Goal: Task Accomplishment & Management: Use online tool/utility

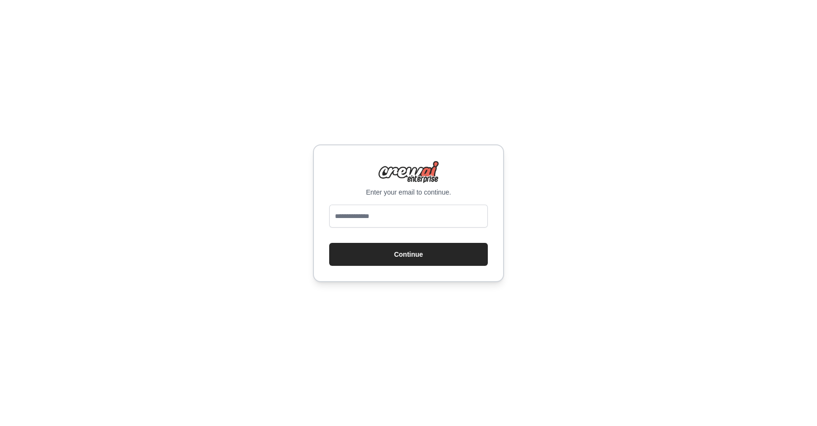
type input "**********"
click at [402, 248] on button "Continue" at bounding box center [408, 254] width 159 height 23
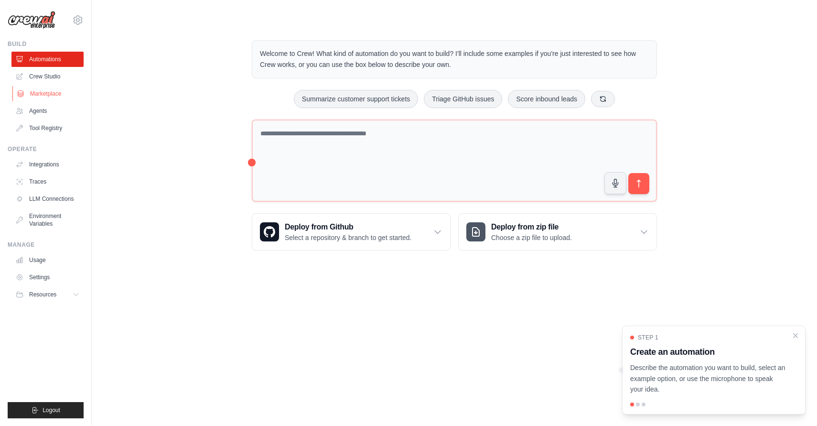
click at [48, 95] on link "Marketplace" at bounding box center [48, 93] width 72 height 15
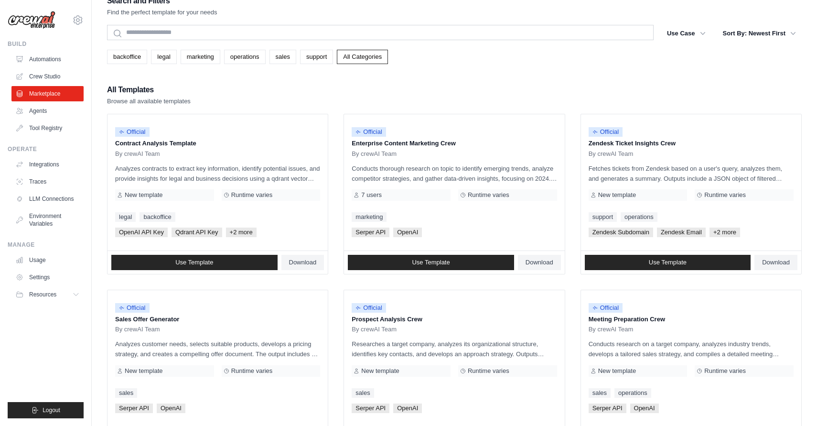
scroll to position [16, 0]
click at [47, 113] on link "Agents" at bounding box center [48, 110] width 72 height 15
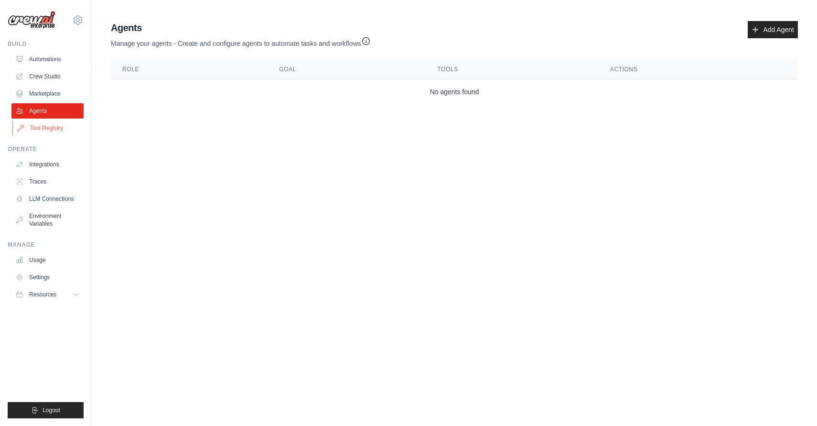
click at [46, 125] on link "Tool Registry" at bounding box center [48, 127] width 72 height 15
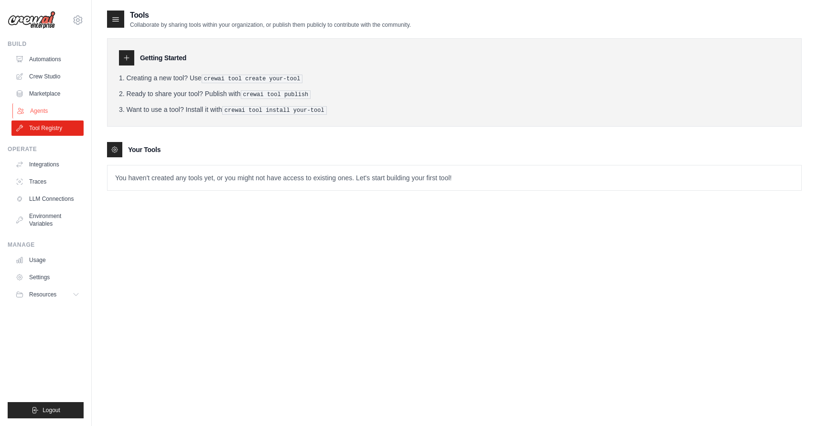
click at [42, 112] on link "Agents" at bounding box center [48, 110] width 72 height 15
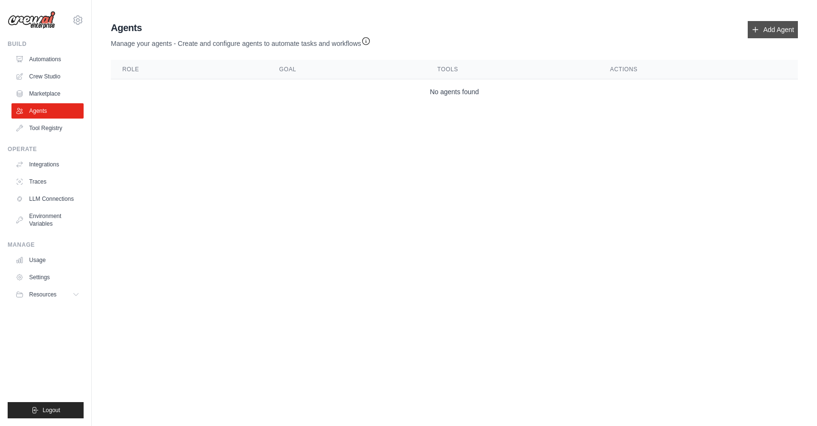
click at [774, 27] on link "Add Agent" at bounding box center [773, 29] width 50 height 17
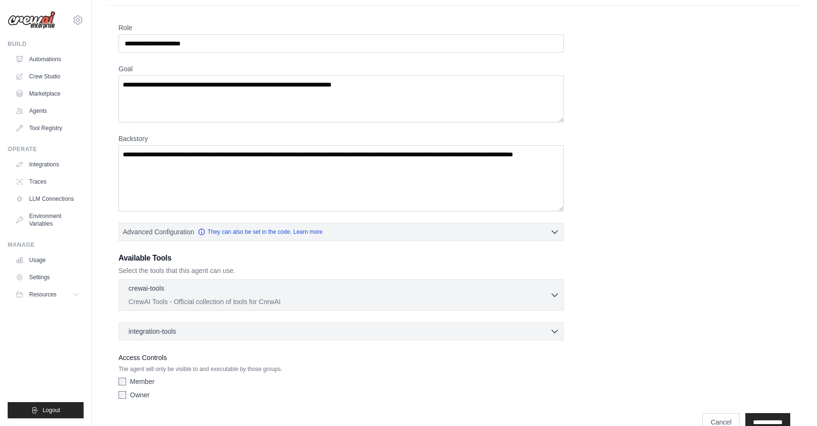
scroll to position [44, 0]
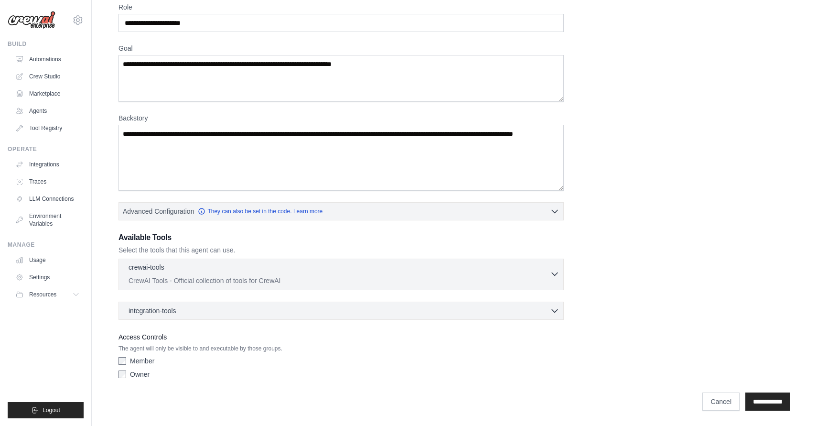
click at [555, 276] on icon "button" at bounding box center [555, 274] width 10 height 10
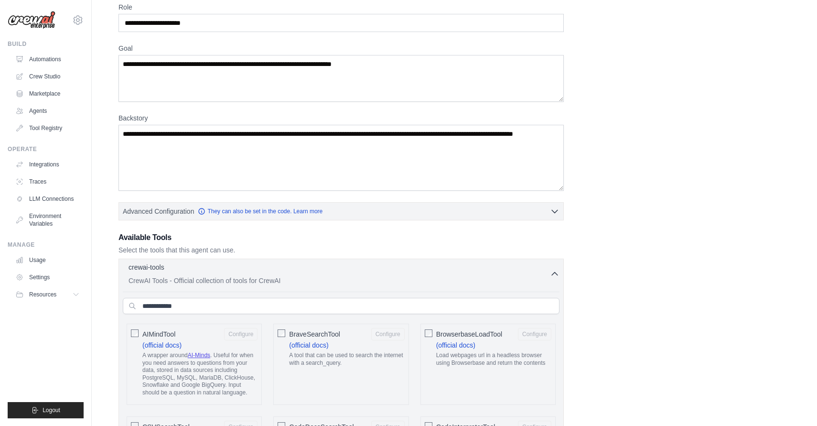
click at [554, 275] on icon "button" at bounding box center [555, 274] width 10 height 10
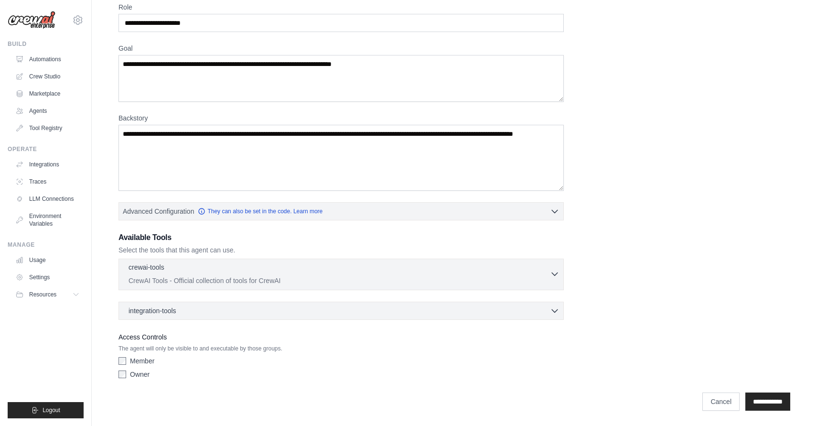
click at [554, 275] on icon "button" at bounding box center [555, 274] width 10 height 10
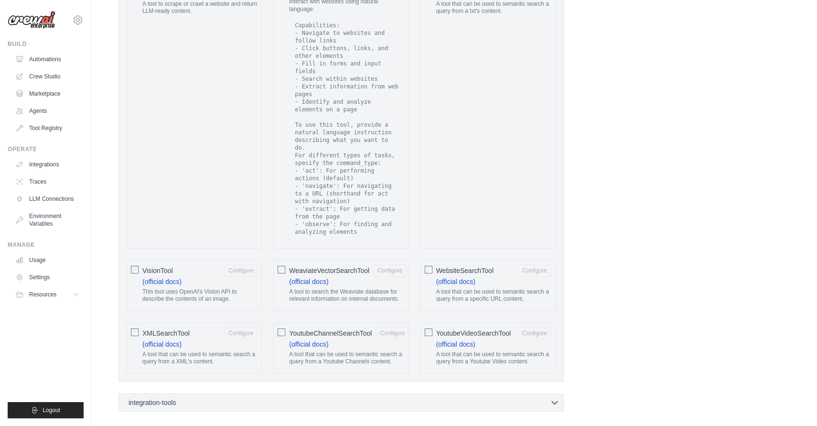
scroll to position [1721, 0]
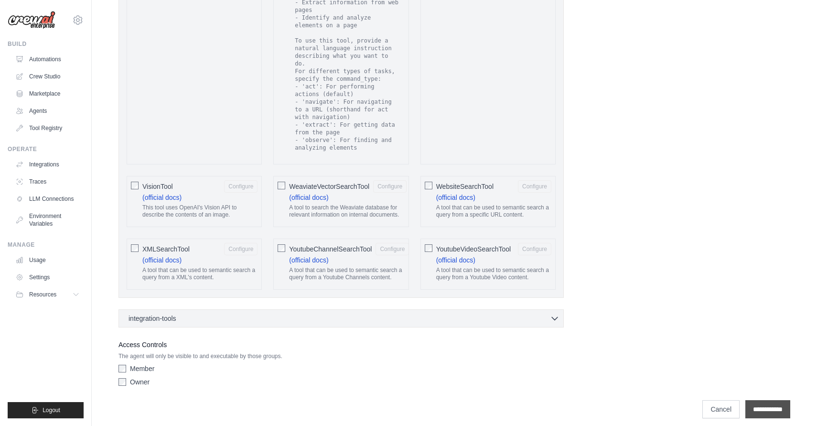
click at [760, 409] on input "**********" at bounding box center [767, 409] width 45 height 18
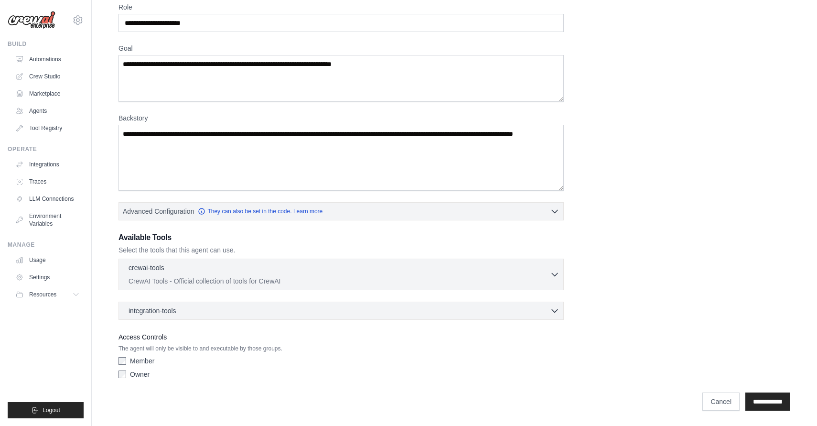
scroll to position [0, 0]
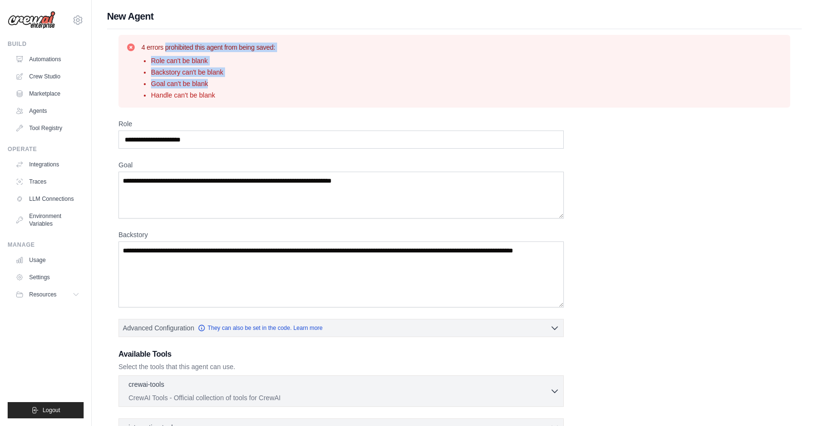
drag, startPoint x: 141, startPoint y: 48, endPoint x: 223, endPoint y: 86, distance: 90.0
click at [223, 87] on div "4 errors prohibited this agent from being saved: Role can't be blank Backstory …" at bounding box center [208, 71] width 134 height 57
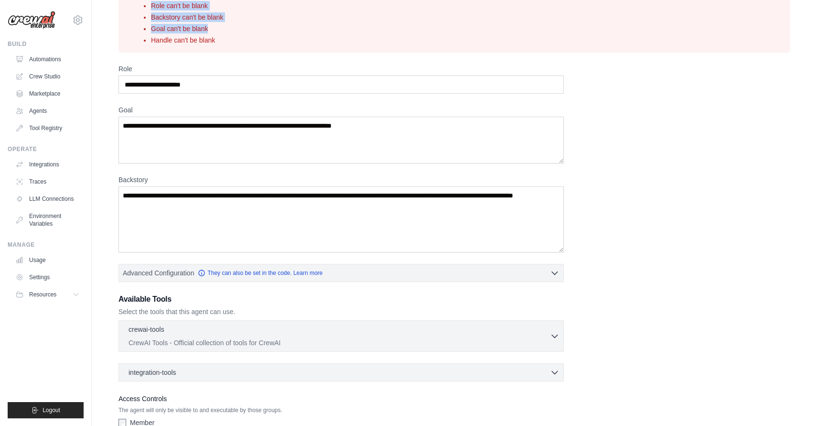
scroll to position [117, 0]
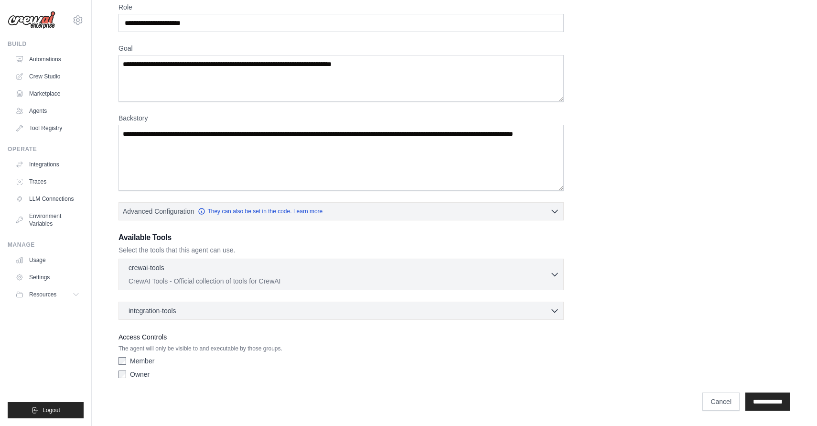
click at [131, 359] on label "Member" at bounding box center [142, 361] width 24 height 10
click at [130, 373] on label "Owner" at bounding box center [140, 374] width 20 height 10
click at [351, 135] on textarea "Backstory" at bounding box center [341, 158] width 445 height 66
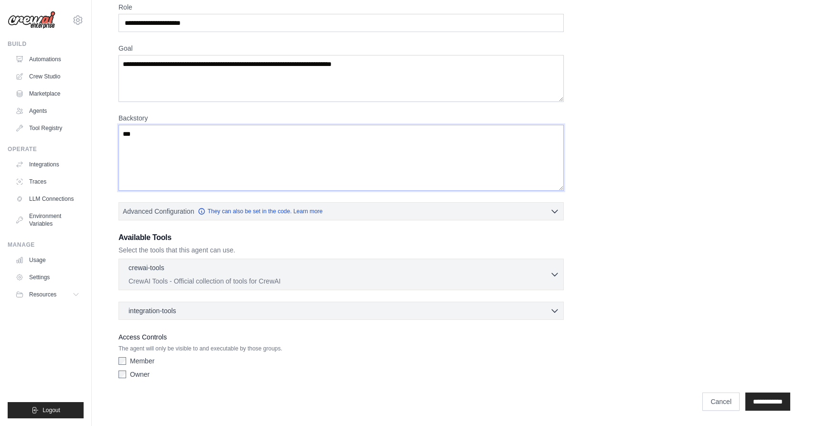
type textarea "****"
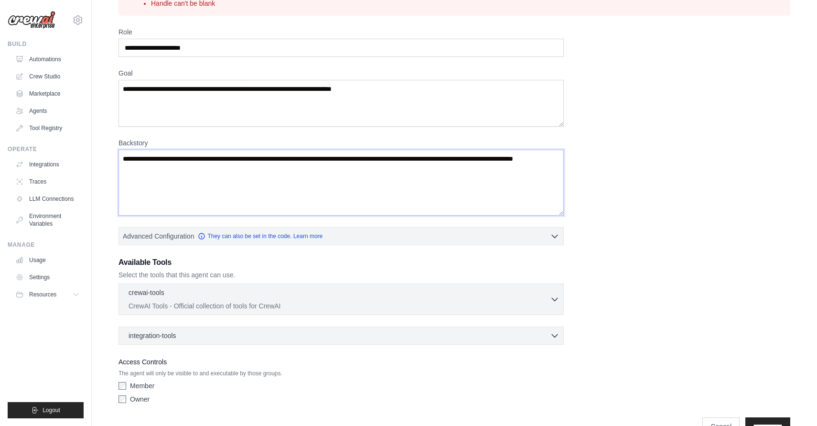
scroll to position [68, 0]
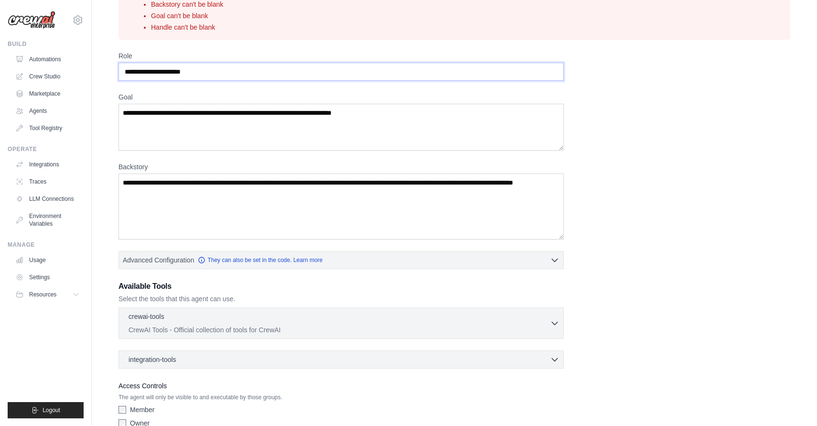
click at [327, 66] on input "Role" at bounding box center [341, 72] width 445 height 18
type input "**********"
type textarea "*"
click at [340, 114] on textarea "**********" at bounding box center [341, 127] width 445 height 47
click at [340, 130] on textarea "**********" at bounding box center [341, 127] width 445 height 47
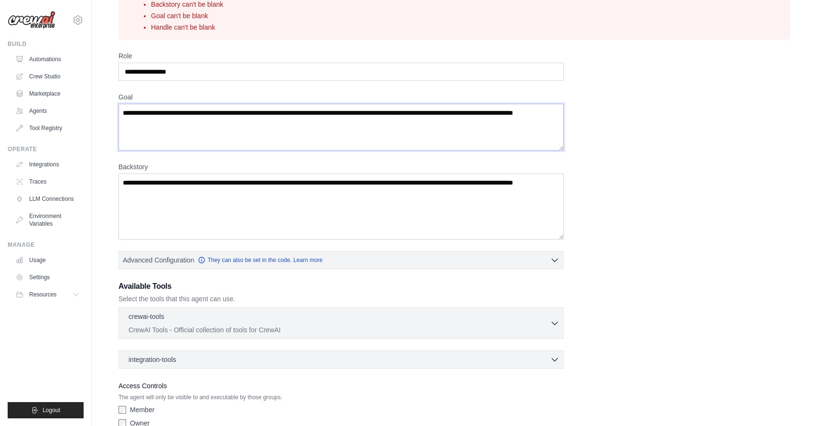
type textarea "**********"
click at [420, 207] on textarea "Backstory" at bounding box center [341, 206] width 445 height 66
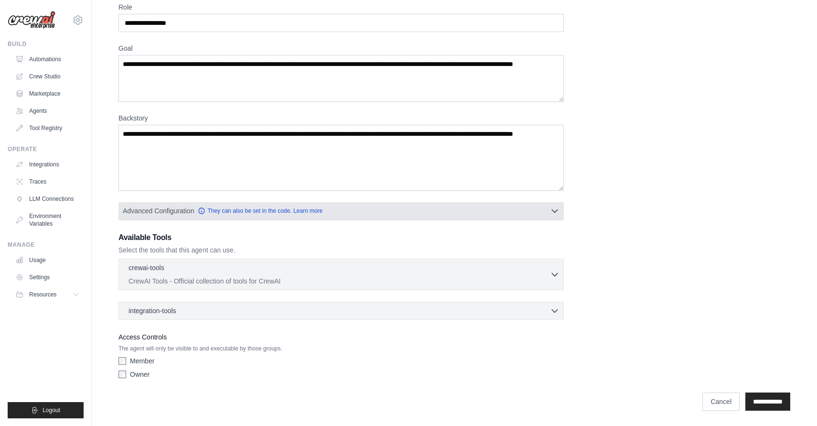
click at [547, 211] on button "Advanced Configuration They can also be set in the code. Learn more" at bounding box center [341, 210] width 444 height 17
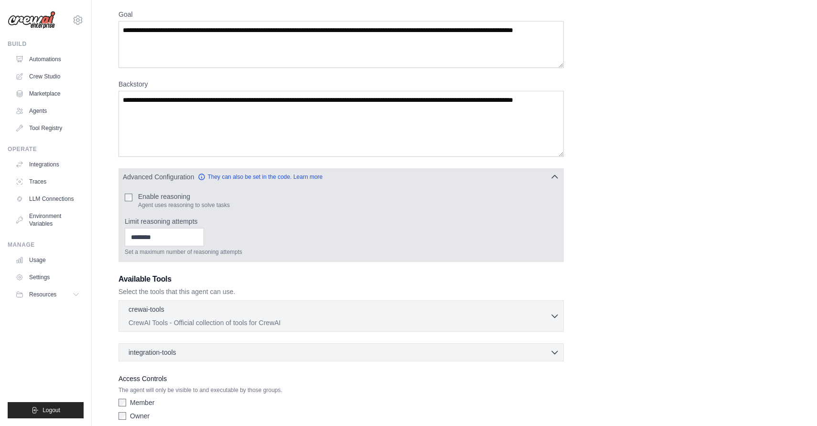
scroll to position [192, 0]
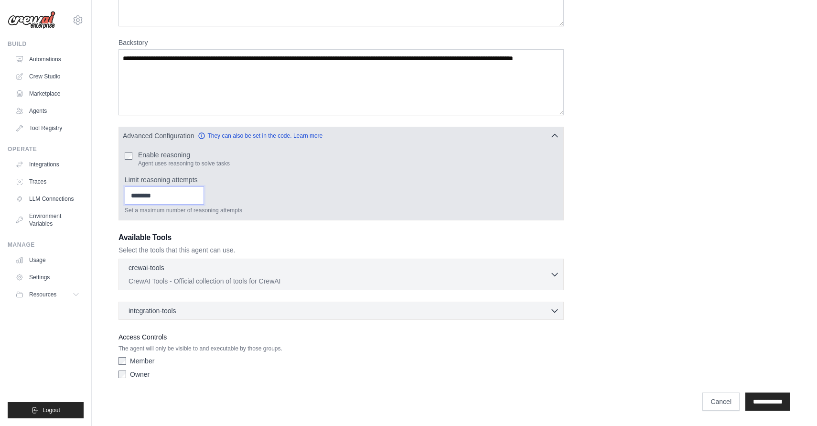
click at [180, 188] on input "Limit reasoning attempts" at bounding box center [164, 195] width 79 height 18
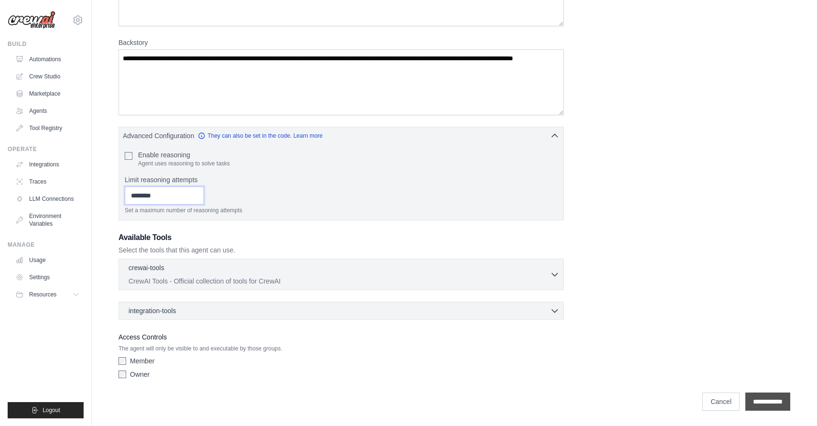
type input "*"
drag, startPoint x: 777, startPoint y: 400, endPoint x: 488, endPoint y: 295, distance: 306.6
click at [488, 295] on div "**********" at bounding box center [454, 126] width 695 height 579
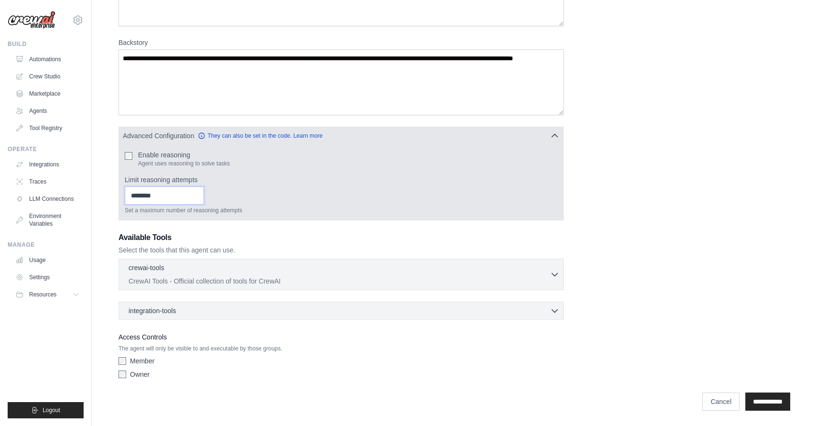
click at [158, 187] on input "*" at bounding box center [164, 195] width 79 height 18
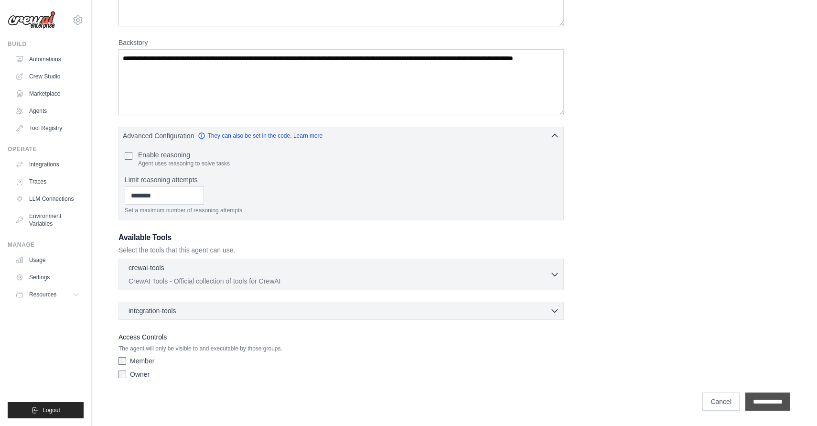
click at [758, 401] on input "**********" at bounding box center [767, 401] width 45 height 18
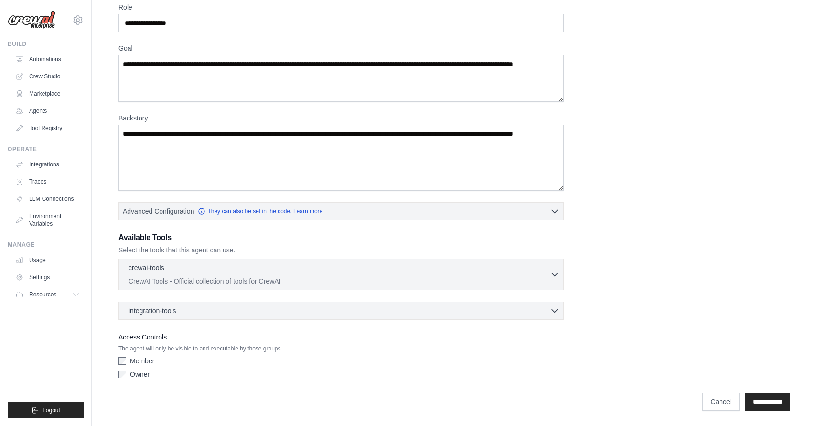
scroll to position [0, 0]
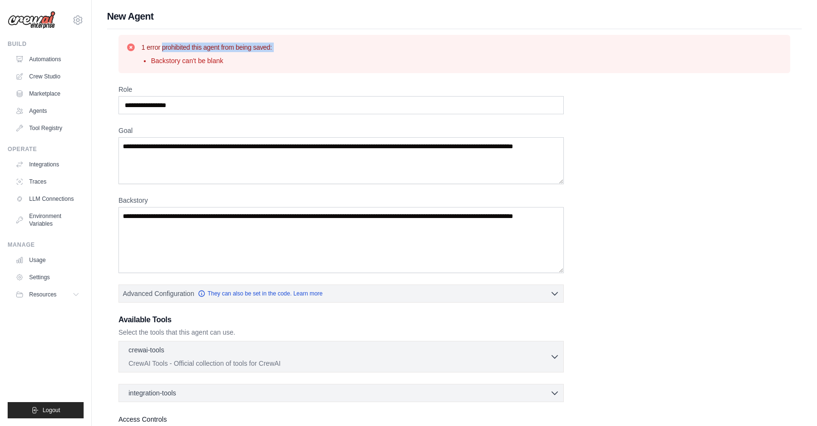
drag, startPoint x: 141, startPoint y: 46, endPoint x: 256, endPoint y: 54, distance: 114.9
click at [256, 54] on div "1 error prohibited this agent from being saved: Backstory can't be blank" at bounding box center [206, 54] width 130 height 23
click at [237, 183] on textarea "**********" at bounding box center [341, 160] width 445 height 47
click at [237, 229] on textarea "Backstory" at bounding box center [341, 240] width 445 height 66
type textarea "*"
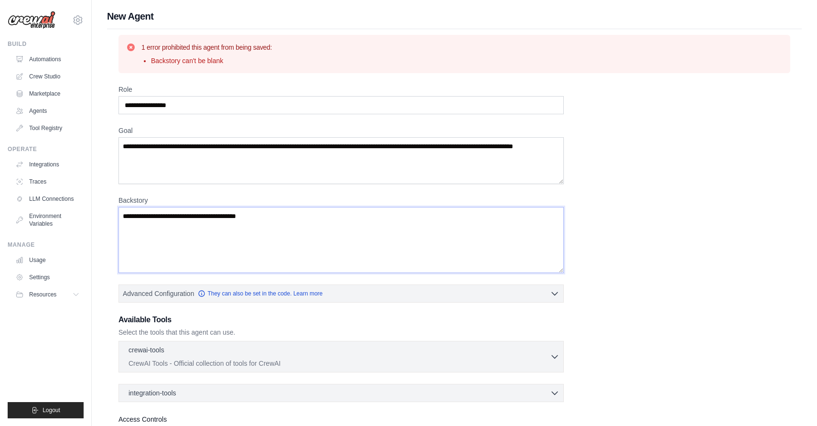
click at [244, 219] on textarea "**********" at bounding box center [341, 240] width 445 height 66
click at [272, 214] on textarea "**********" at bounding box center [341, 240] width 445 height 66
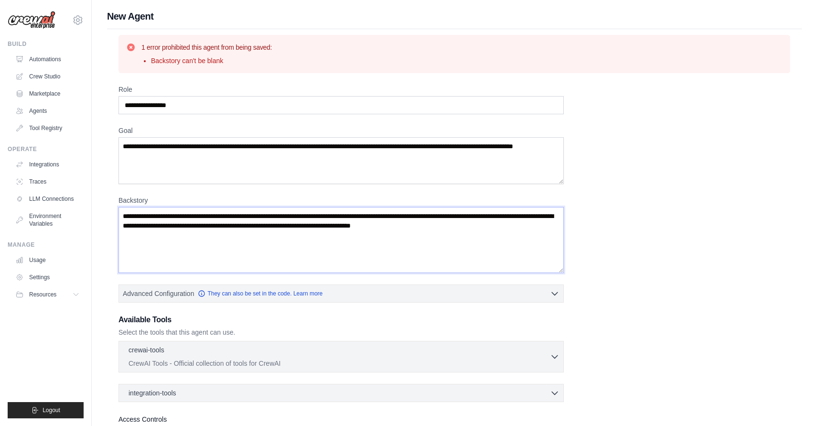
click at [430, 230] on textarea "**********" at bounding box center [341, 240] width 445 height 66
click at [431, 224] on textarea "**********" at bounding box center [341, 240] width 445 height 66
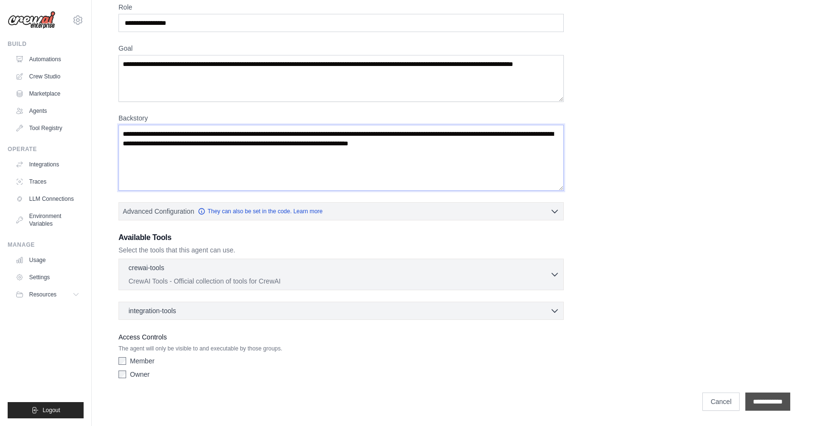
type textarea "**********"
click at [753, 401] on input "**********" at bounding box center [767, 401] width 45 height 18
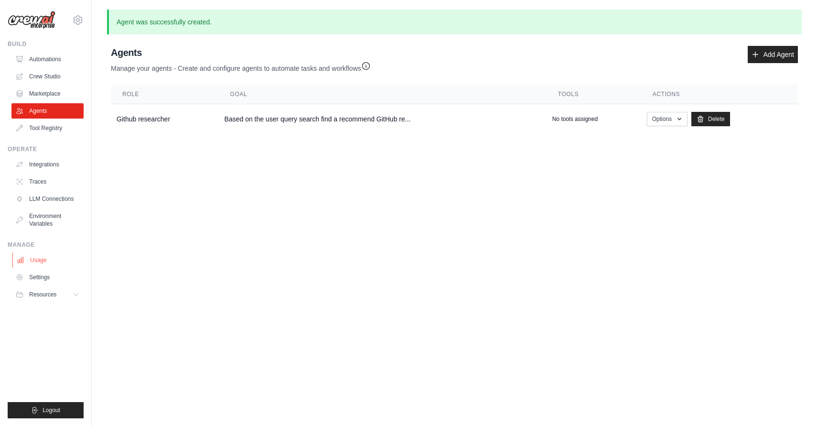
click at [43, 261] on link "Usage" at bounding box center [48, 259] width 72 height 15
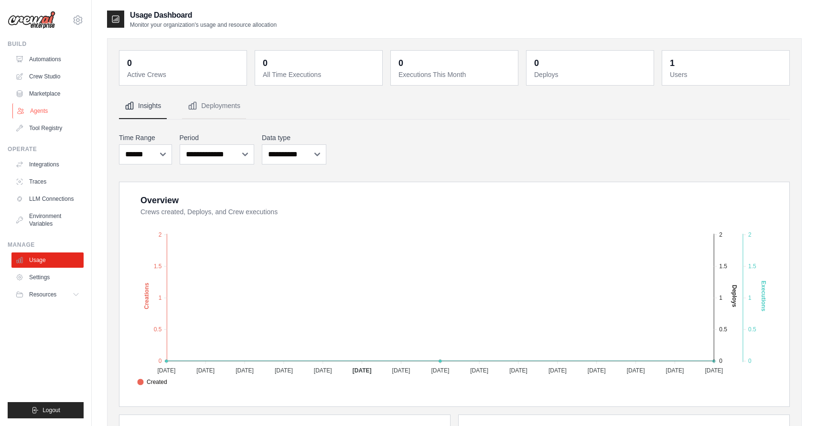
click at [50, 113] on link "Agents" at bounding box center [48, 110] width 72 height 15
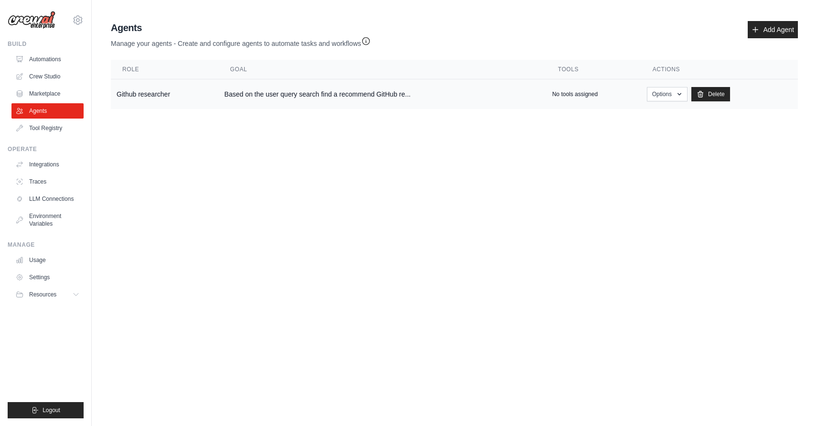
click at [160, 96] on td "Github researcher" at bounding box center [165, 94] width 108 height 30
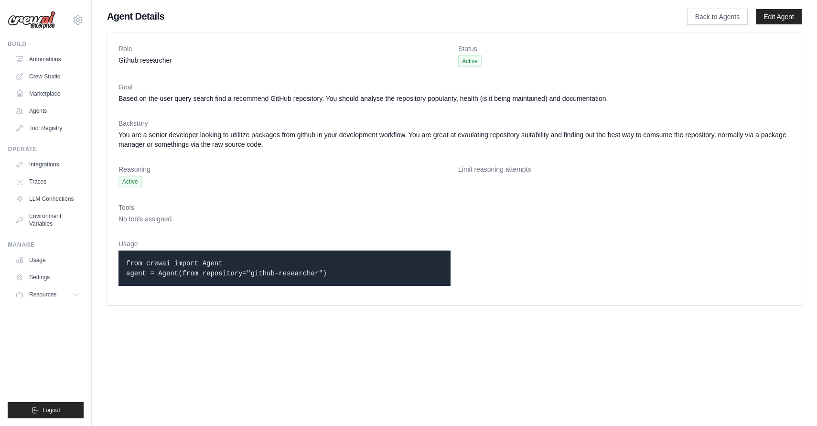
drag, startPoint x: 125, startPoint y: 265, endPoint x: 374, endPoint y: 275, distance: 248.7
click at [374, 275] on div "from crewai import Agent agent = Agent(from_repository="github-researcher")" at bounding box center [285, 267] width 332 height 35
click at [50, 80] on link "Crew Studio" at bounding box center [48, 76] width 72 height 15
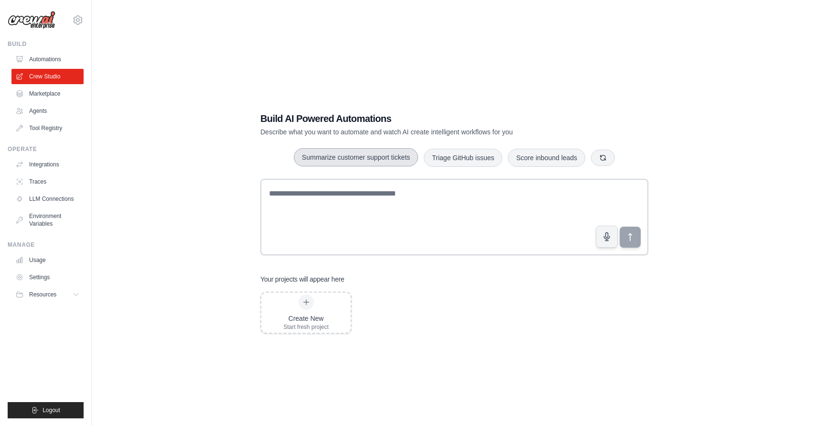
click at [354, 152] on button "Summarize customer support tickets" at bounding box center [356, 157] width 124 height 18
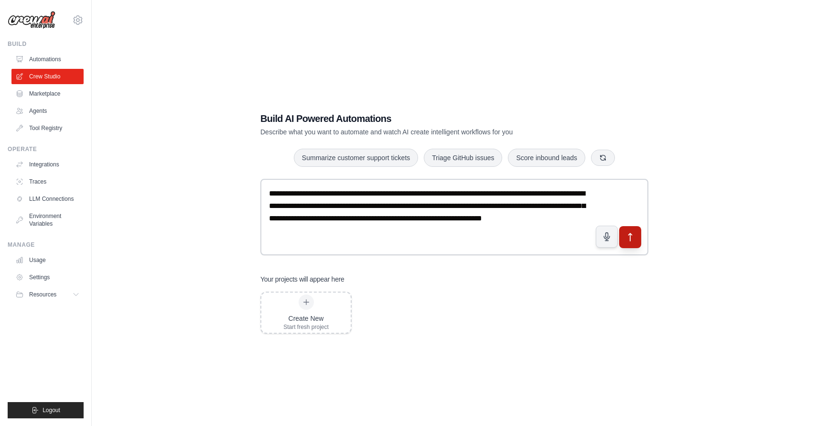
click at [634, 233] on icon "submit" at bounding box center [631, 237] width 10 height 10
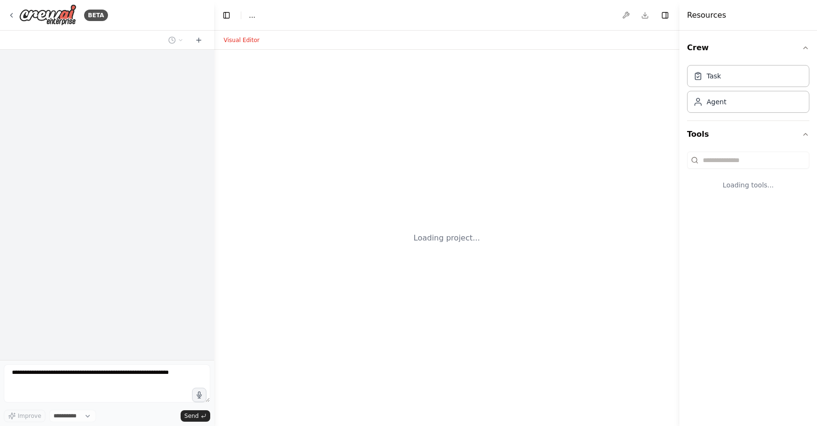
select select "****"
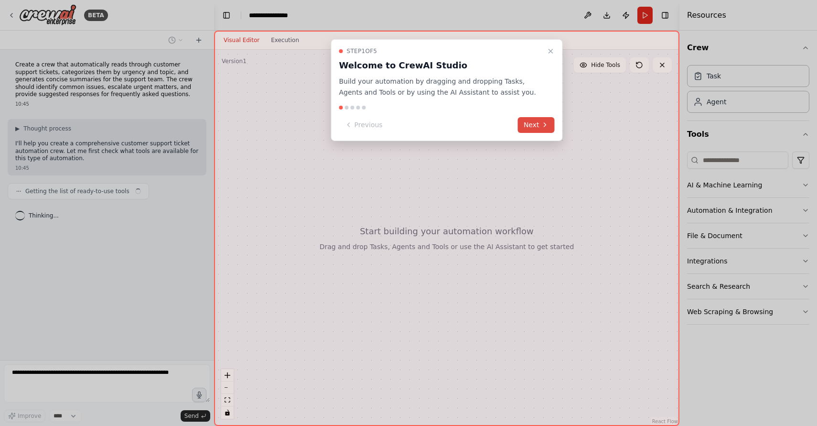
click at [537, 118] on button "Next" at bounding box center [536, 125] width 37 height 16
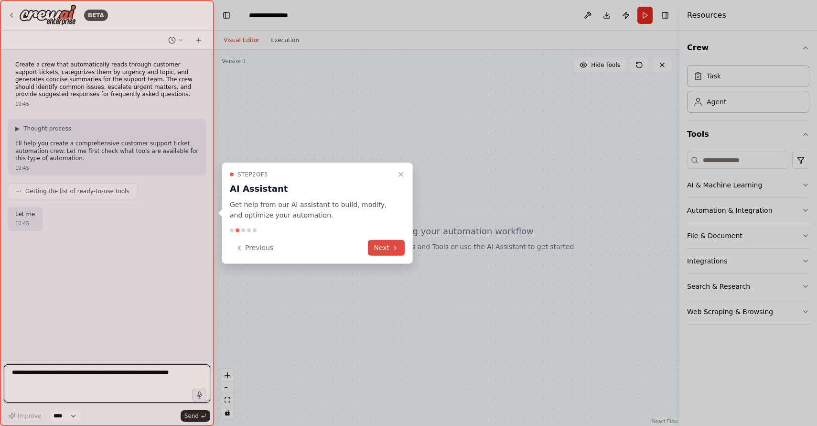
click at [395, 249] on icon at bounding box center [395, 248] width 8 height 8
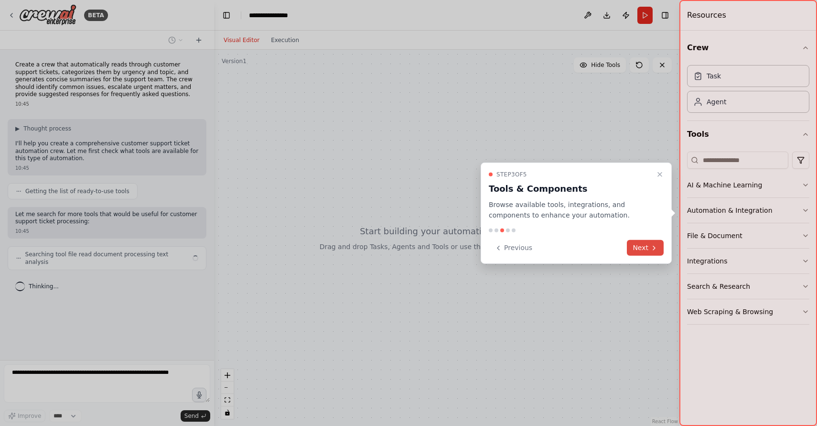
click at [652, 248] on icon at bounding box center [654, 248] width 8 height 8
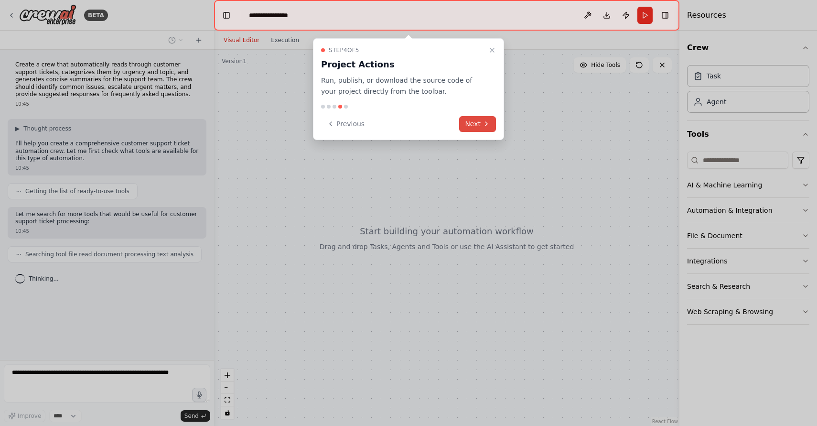
click at [487, 122] on icon at bounding box center [487, 124] width 8 height 8
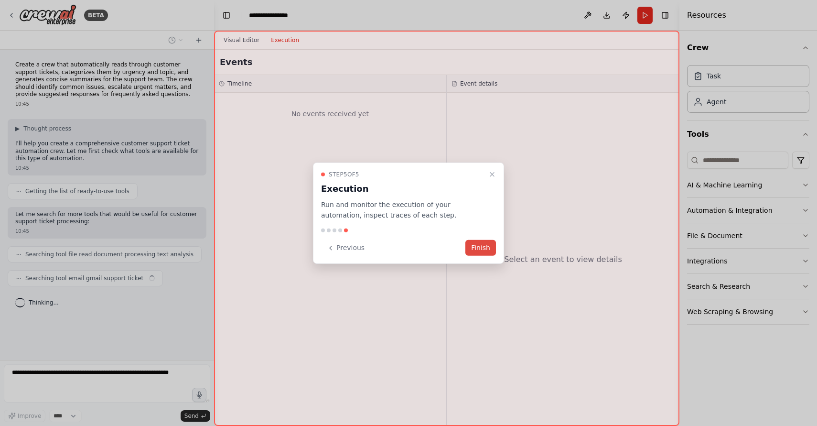
click at [488, 246] on button "Finish" at bounding box center [480, 248] width 31 height 16
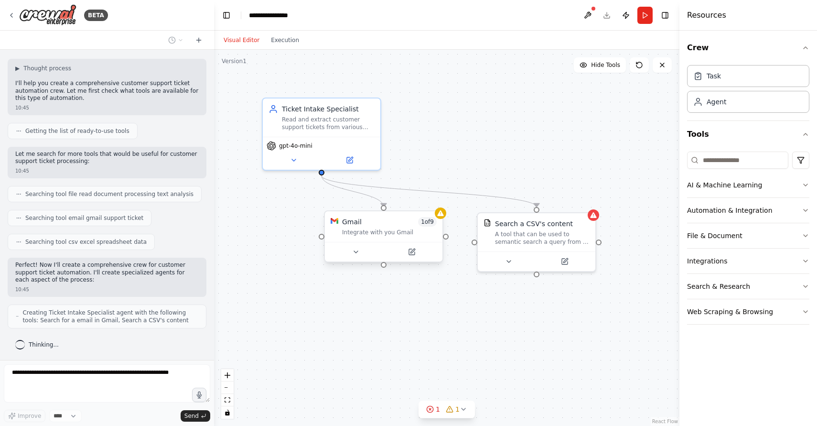
scroll to position [92, 0]
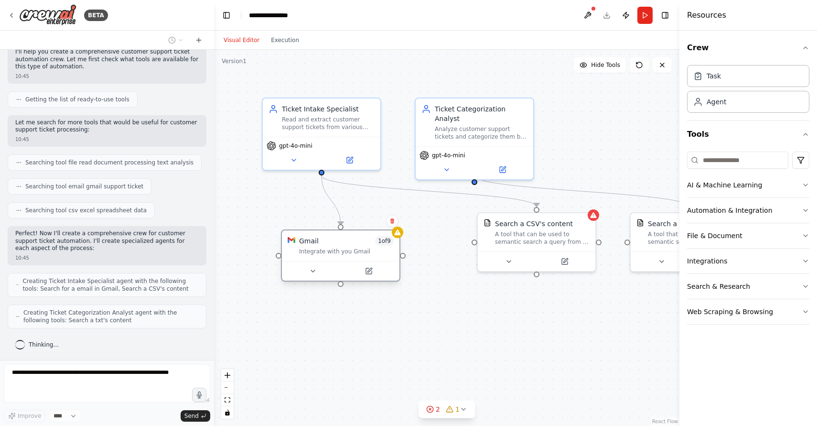
drag, startPoint x: 385, startPoint y: 216, endPoint x: 325, endPoint y: 240, distance: 64.3
click at [325, 240] on div "Gmail 1 of 9" at bounding box center [346, 241] width 95 height 10
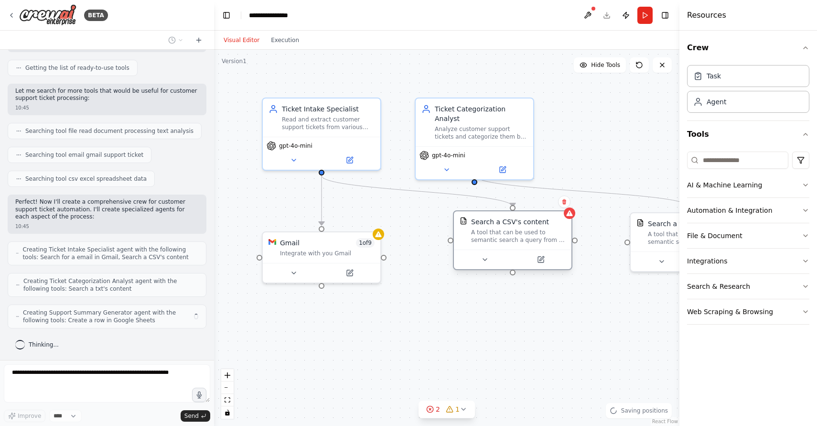
drag, startPoint x: 530, startPoint y: 227, endPoint x: 481, endPoint y: 240, distance: 51.1
click at [481, 240] on div "Search a CSV's content A tool that can be used to semantic search a query from …" at bounding box center [518, 230] width 95 height 27
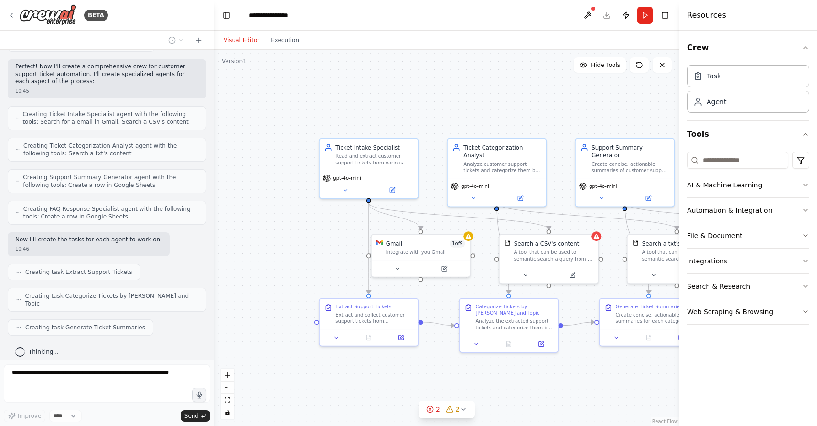
scroll to position [282, 0]
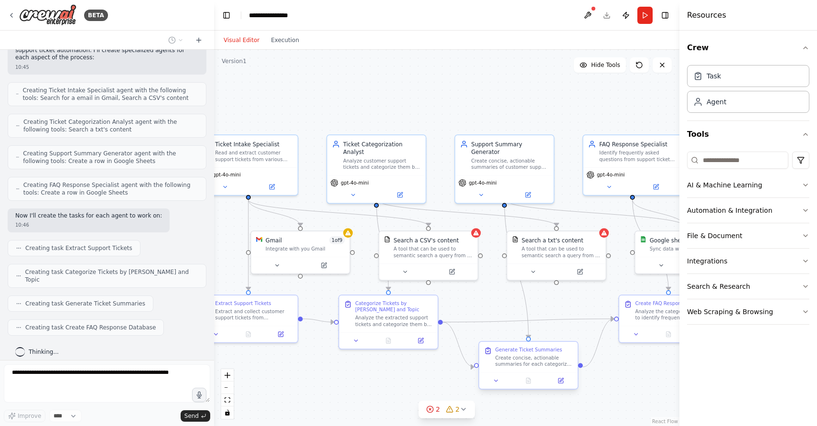
drag, startPoint x: 600, startPoint y: 368, endPoint x: 471, endPoint y: 365, distance: 128.6
click at [471, 365] on div ".deletable-edge-delete-btn { width: 20px; height: 20px; border: 0px solid #ffff…" at bounding box center [446, 238] width 465 height 376
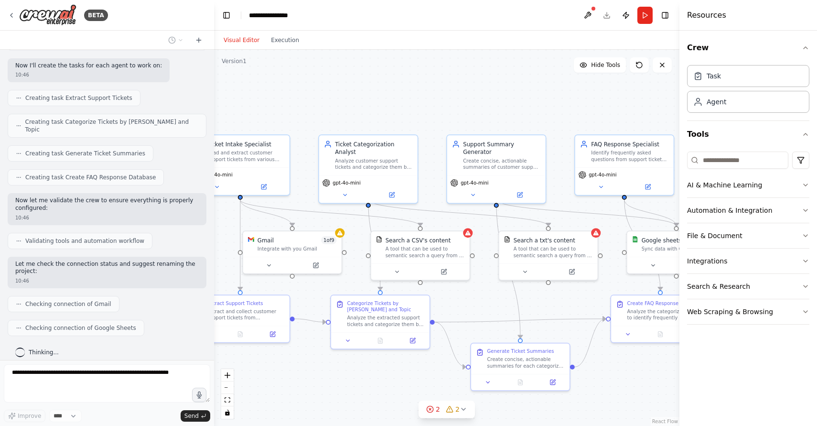
scroll to position [456, 0]
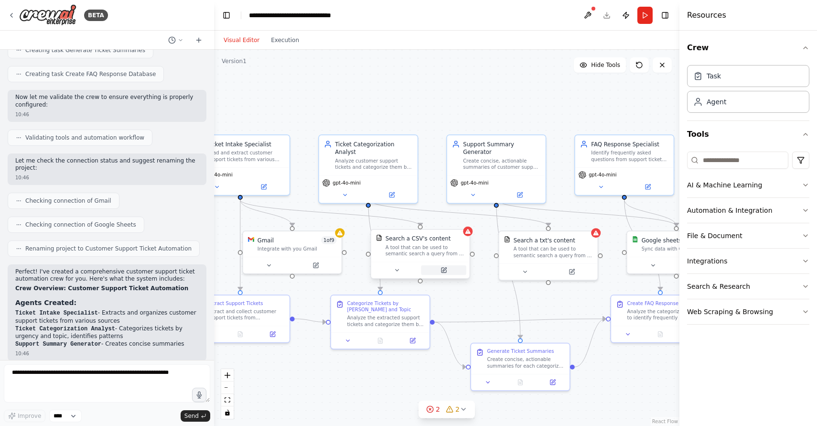
click at [447, 272] on button at bounding box center [443, 270] width 45 height 10
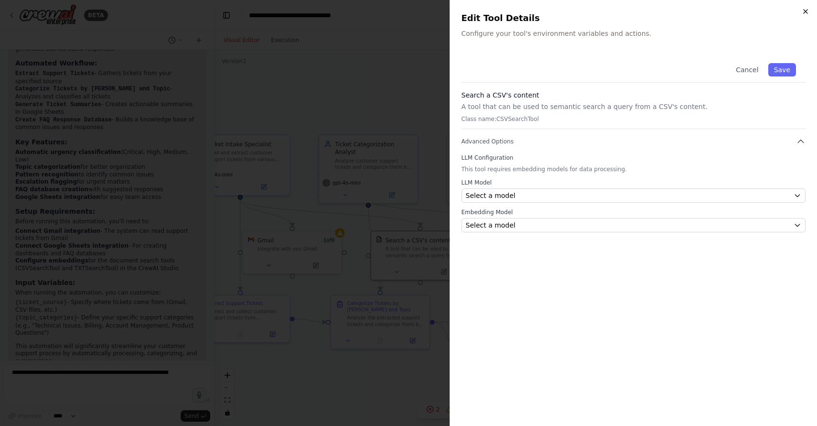
scroll to position [862, 0]
click at [804, 12] on icon "button" at bounding box center [806, 12] width 4 height 4
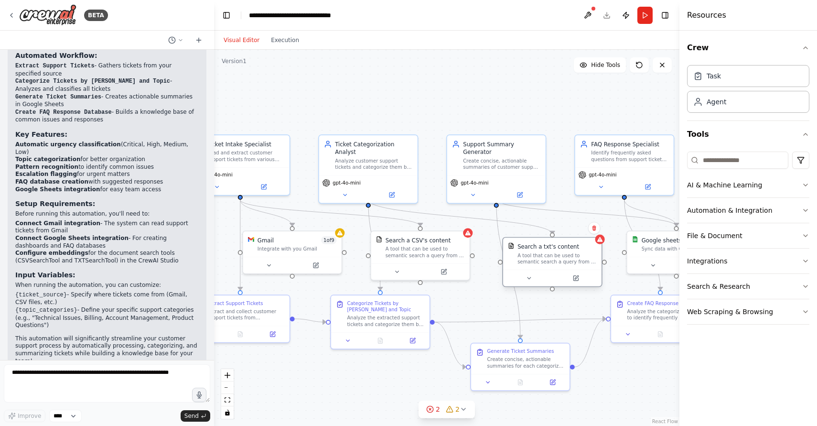
drag, startPoint x: 572, startPoint y: 241, endPoint x: 576, endPoint y: 246, distance: 6.8
click at [576, 246] on div "Search a txt's content" at bounding box center [557, 246] width 79 height 8
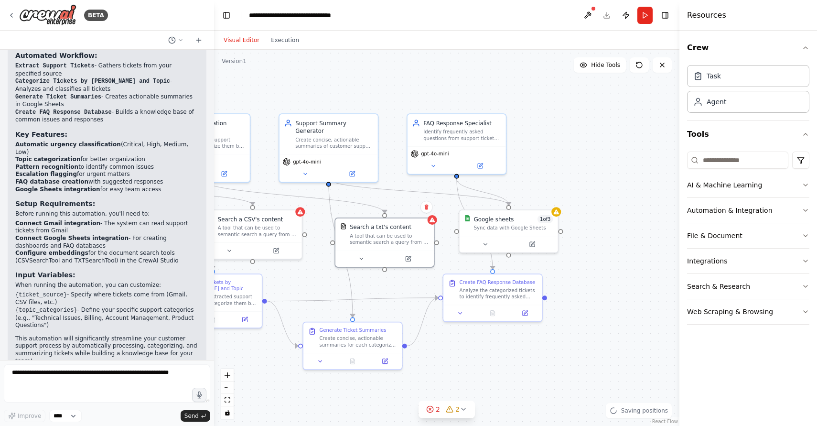
drag, startPoint x: 574, startPoint y: 232, endPoint x: 404, endPoint y: 211, distance: 171.5
click at [404, 211] on div ".deletable-edge-delete-btn { width: 20px; height: 20px; border: 0px solid #ffff…" at bounding box center [446, 238] width 465 height 376
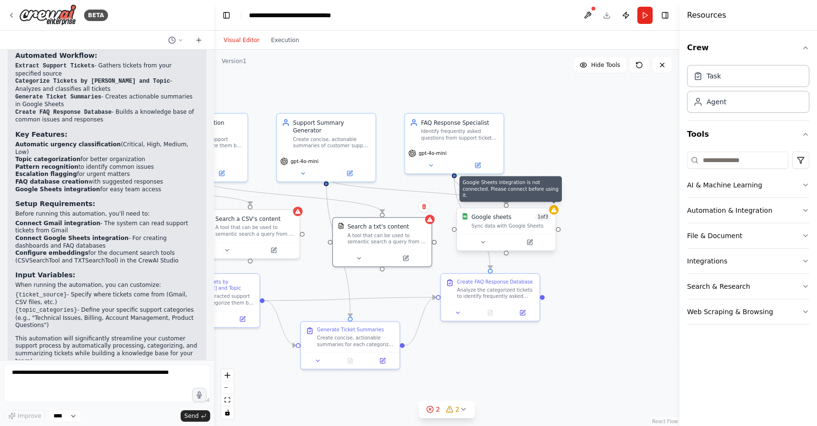
click at [553, 212] on icon at bounding box center [553, 209] width 5 height 5
click at [556, 215] on div "Google sheets 1 of 3 Sync data with Google Sheets" at bounding box center [510, 228] width 100 height 43
click at [540, 244] on button at bounding box center [533, 242] width 45 height 10
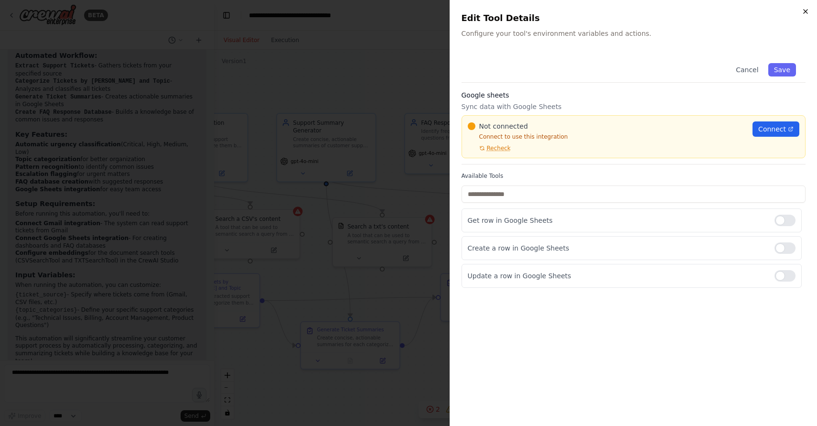
click at [808, 11] on icon "button" at bounding box center [806, 12] width 8 height 8
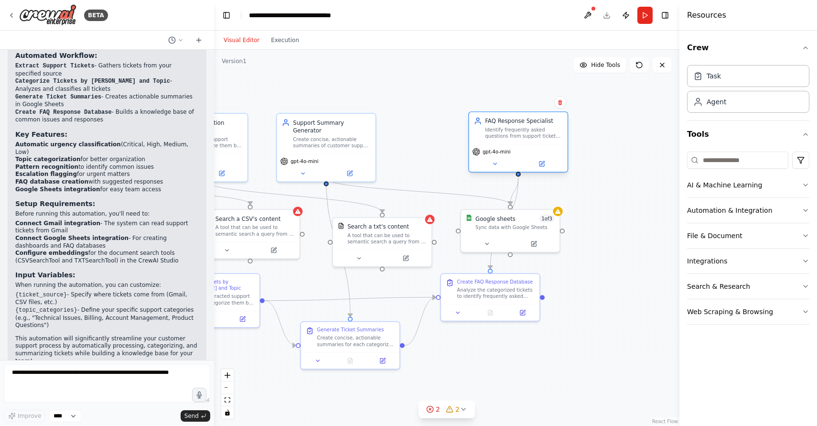
drag, startPoint x: 478, startPoint y: 137, endPoint x: 540, endPoint y: 137, distance: 62.1
click at [540, 137] on div "Identify frequently asked questions from support tickets and generate suggested…" at bounding box center [523, 133] width 77 height 13
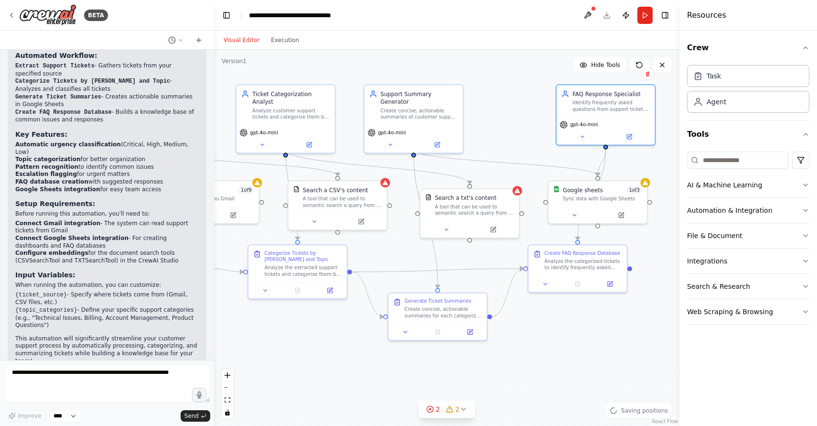
drag, startPoint x: 384, startPoint y: 139, endPoint x: 471, endPoint y: 110, distance: 92.0
click at [471, 110] on div ".deletable-edge-delete-btn { width: 20px; height: 20px; border: 0px solid #ffff…" at bounding box center [446, 238] width 465 height 376
click at [802, 186] on icon "button" at bounding box center [806, 185] width 8 height 8
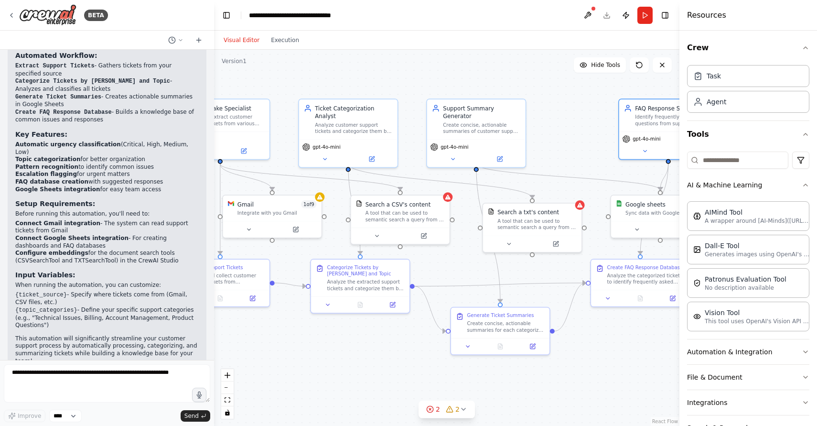
drag, startPoint x: 501, startPoint y: 371, endPoint x: 563, endPoint y: 386, distance: 64.2
click at [563, 386] on div ".deletable-edge-delete-btn { width: 20px; height: 20px; border: 0px solid #ffff…" at bounding box center [446, 238] width 465 height 376
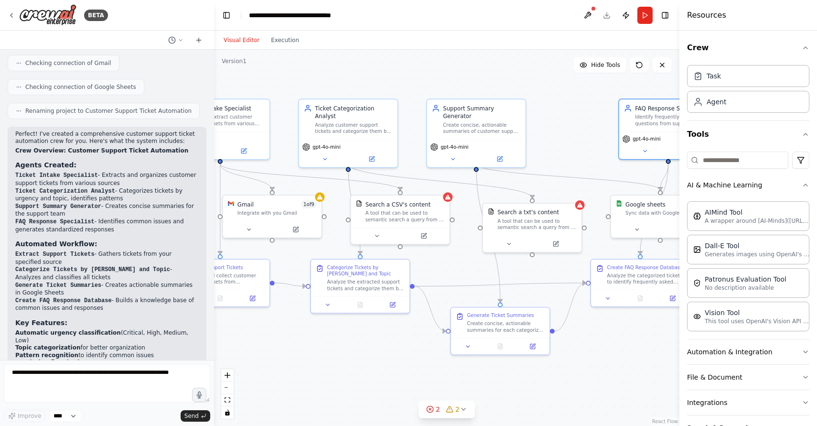
scroll to position [673, 0]
drag, startPoint x: 15, startPoint y: 199, endPoint x: 71, endPoint y: 207, distance: 56.5
click at [71, 207] on li "Support Summary Generator - Creates concise summaries for the support team" at bounding box center [106, 210] width 183 height 15
drag, startPoint x: 15, startPoint y: 212, endPoint x: 119, endPoint y: 222, distance: 105.1
click at [119, 222] on div "Perfect! I've created a comprehensive customer support ticket automation crew f…" at bounding box center [107, 347] width 199 height 440
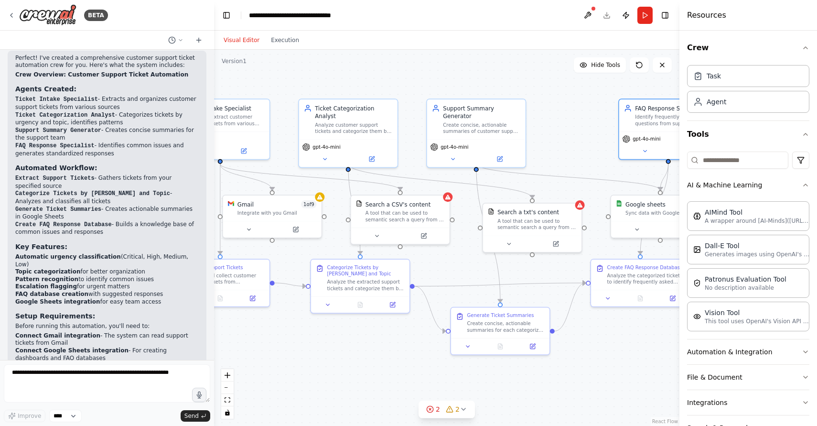
scroll to position [756, 0]
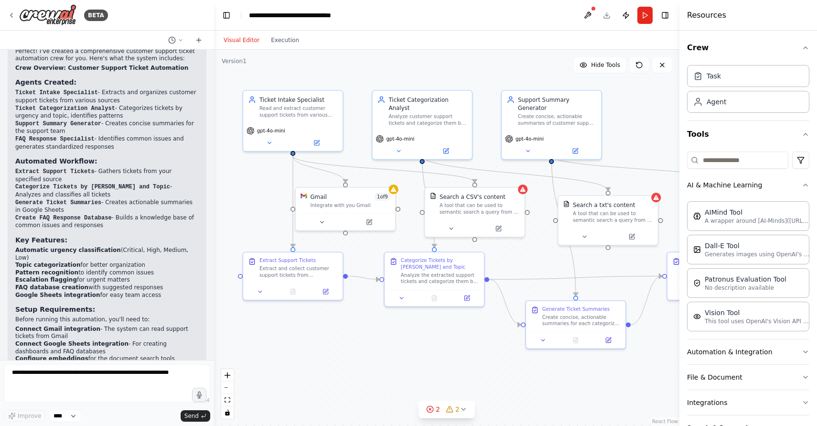
drag, startPoint x: 305, startPoint y: 347, endPoint x: 379, endPoint y: 341, distance: 73.9
click at [379, 341] on div ".deletable-edge-delete-btn { width: 20px; height: 20px; border: 0px solid #ffff…" at bounding box center [446, 238] width 465 height 376
click at [752, 102] on div "Agent" at bounding box center [748, 101] width 122 height 22
click at [742, 81] on div "Task" at bounding box center [748, 76] width 122 height 22
click at [644, 17] on button "Run" at bounding box center [644, 15] width 15 height 17
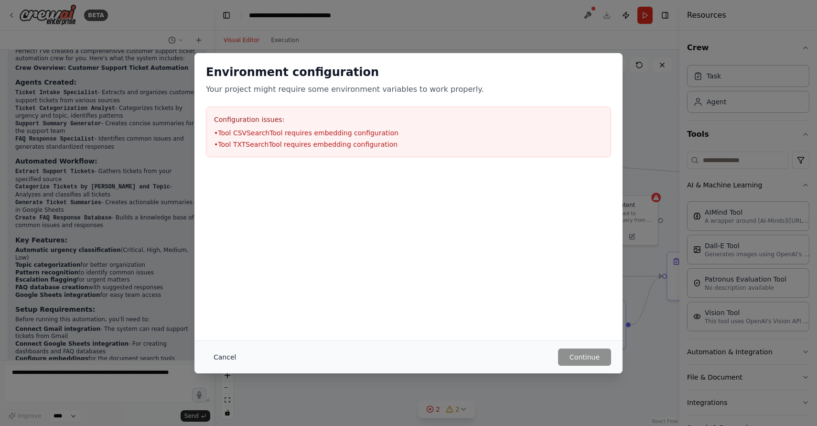
click at [223, 355] on button "Cancel" at bounding box center [225, 356] width 38 height 17
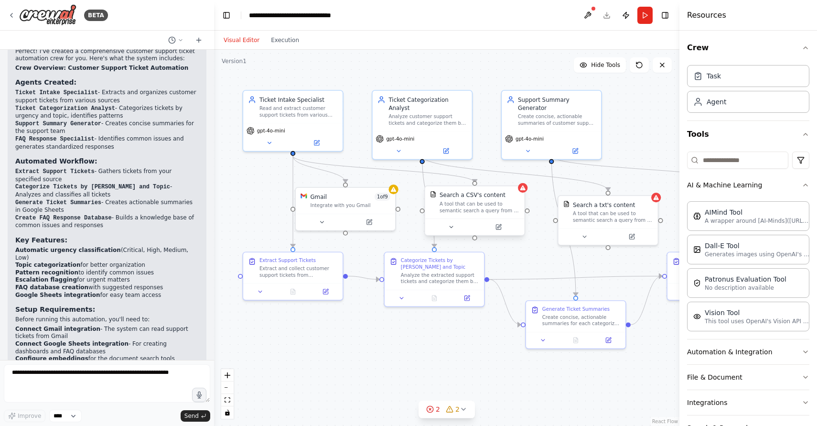
click at [523, 190] on div at bounding box center [523, 188] width 10 height 10
click at [507, 227] on button at bounding box center [503, 227] width 46 height 10
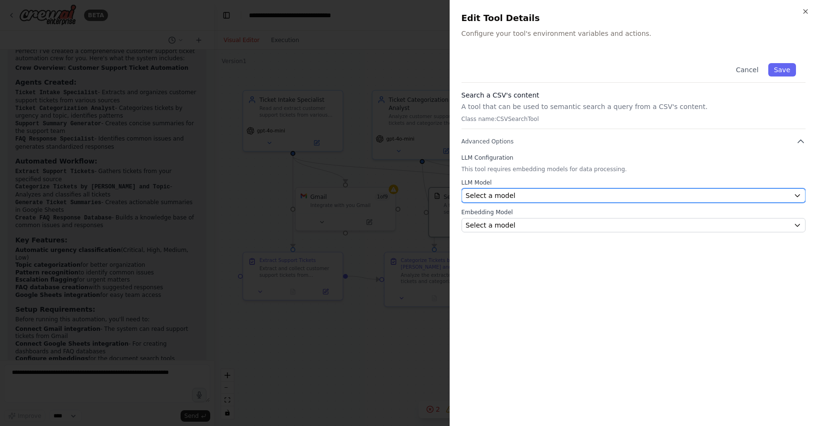
click at [565, 194] on div "Select a model" at bounding box center [628, 196] width 324 height 10
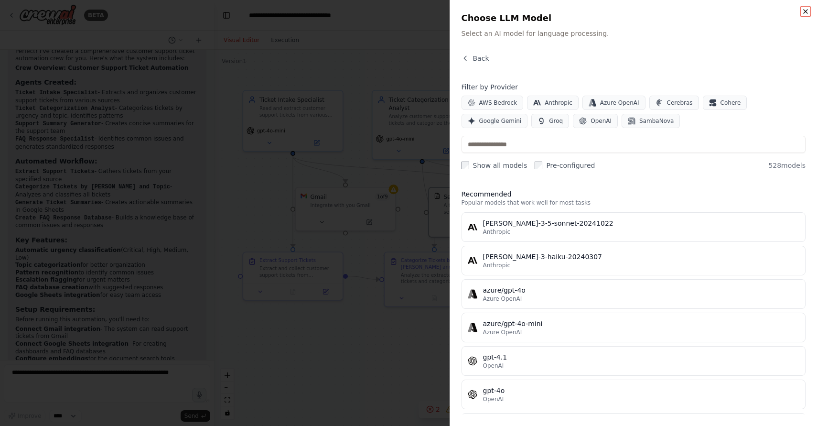
click at [805, 11] on icon "button" at bounding box center [806, 12] width 4 height 4
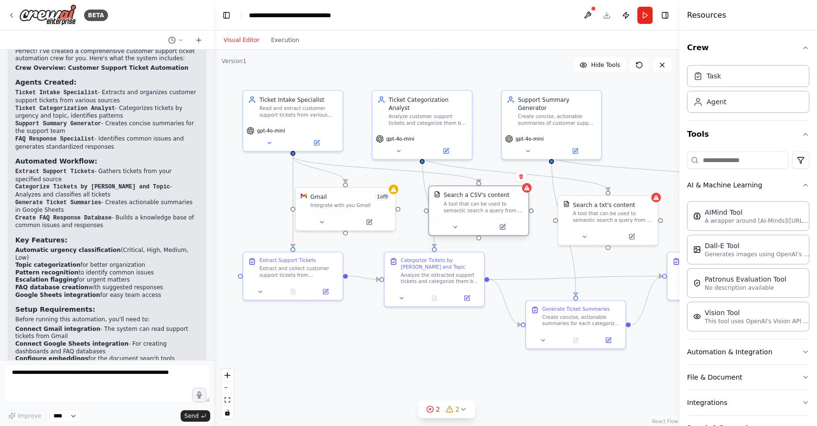
click at [476, 214] on div "Search a CSV's content A tool that can be used to semantic search a query from …" at bounding box center [478, 202] width 99 height 32
click at [475, 197] on div "Search a CSV's content" at bounding box center [476, 195] width 66 height 8
click at [502, 227] on icon at bounding box center [503, 226] width 4 height 4
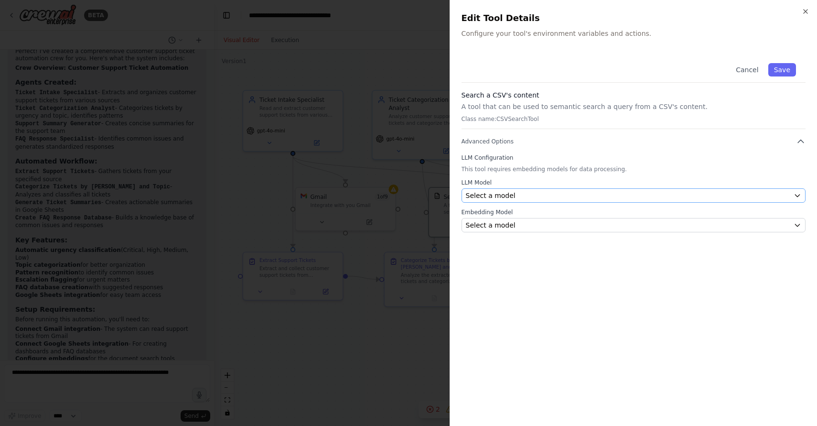
click at [508, 193] on div "Select a model" at bounding box center [628, 196] width 324 height 10
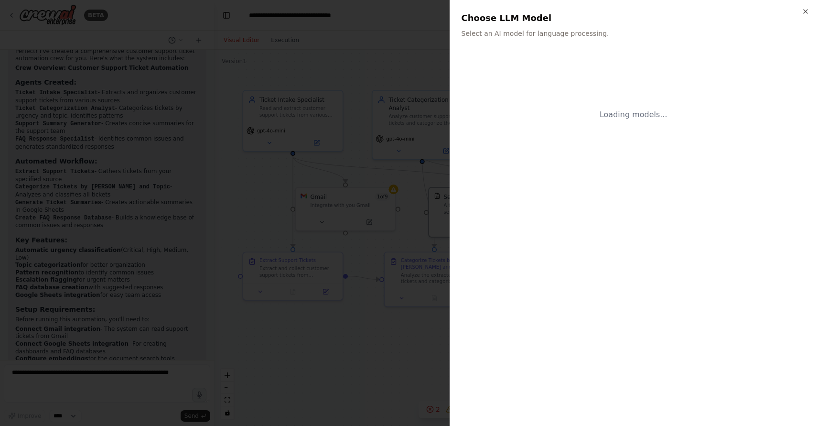
click at [508, 193] on div "Loading models..." at bounding box center [634, 234] width 345 height 361
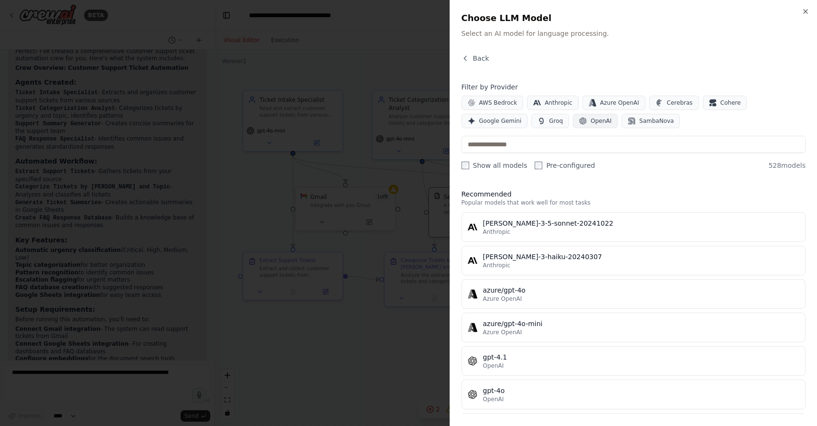
click at [597, 122] on span "OpenAI" at bounding box center [601, 121] width 21 height 8
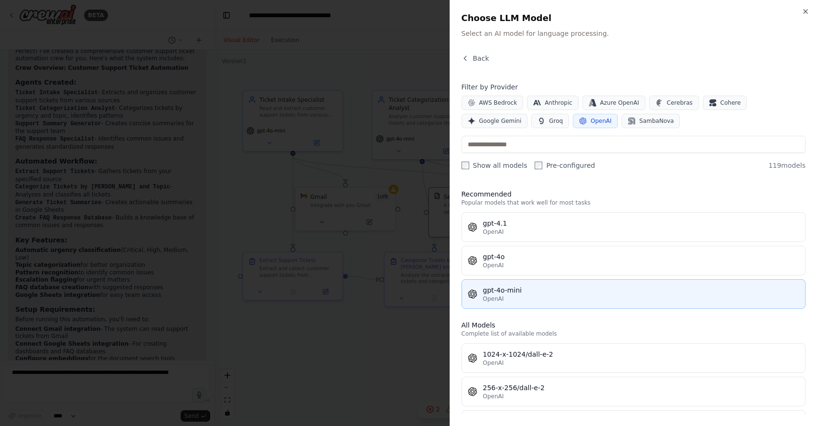
click at [521, 296] on div "OpenAI" at bounding box center [641, 299] width 317 height 8
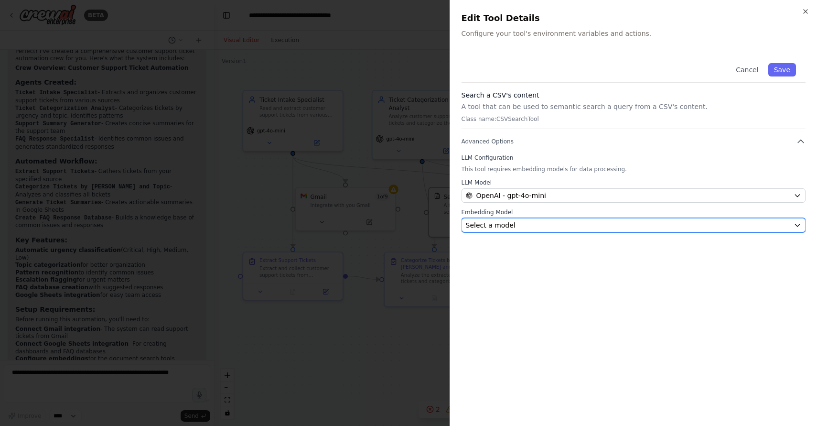
click at [584, 226] on div "Select a model" at bounding box center [628, 225] width 324 height 10
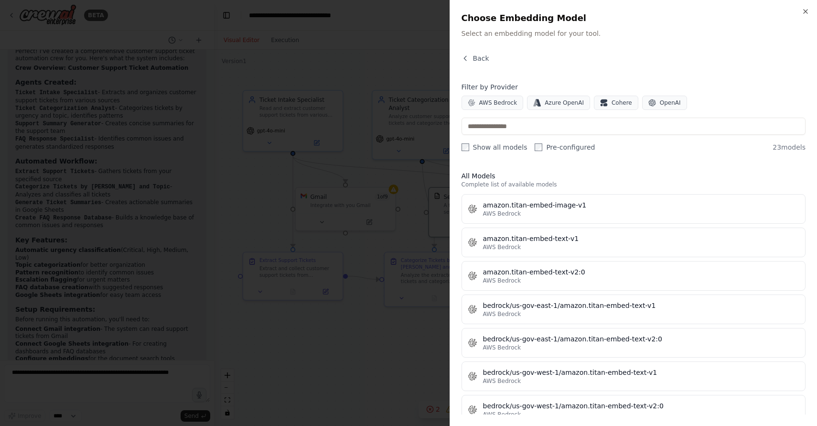
click at [683, 99] on div "AWS Bedrock Azure OpenAI Cohere OpenAI" at bounding box center [634, 103] width 345 height 14
click at [670, 104] on span "OpenAI" at bounding box center [670, 103] width 21 height 8
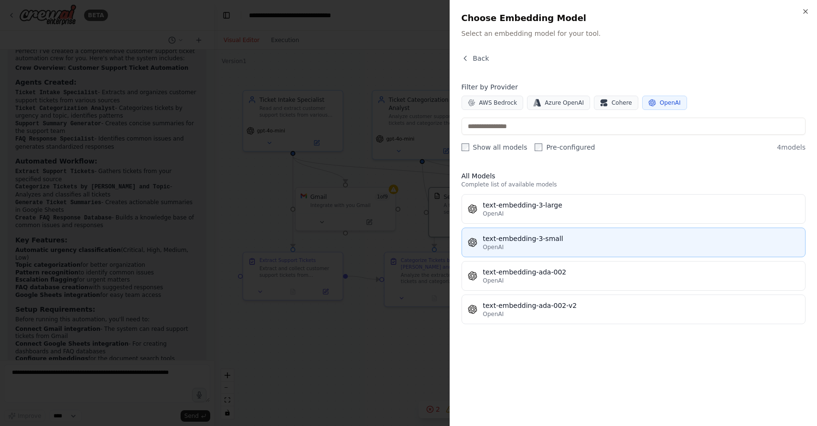
click at [551, 250] on div "OpenAI" at bounding box center [641, 247] width 317 height 8
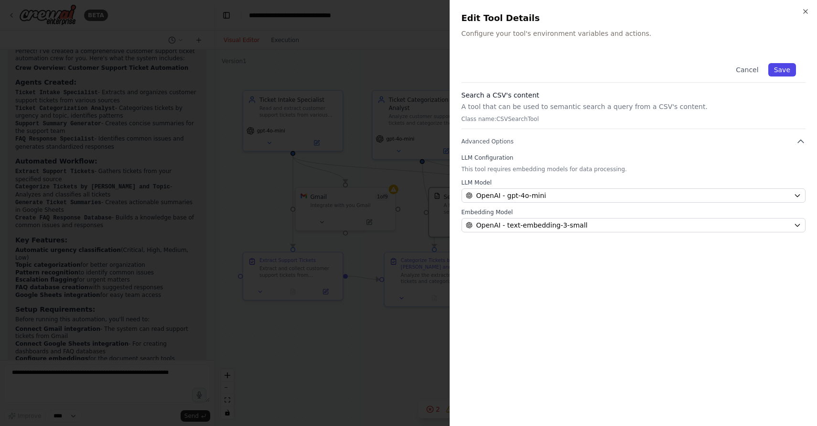
click at [785, 71] on button "Save" at bounding box center [782, 69] width 28 height 13
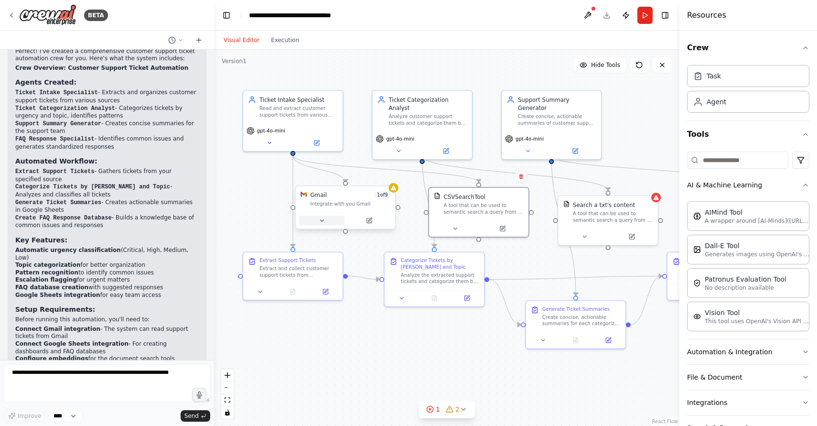
click at [324, 217] on icon at bounding box center [322, 220] width 7 height 7
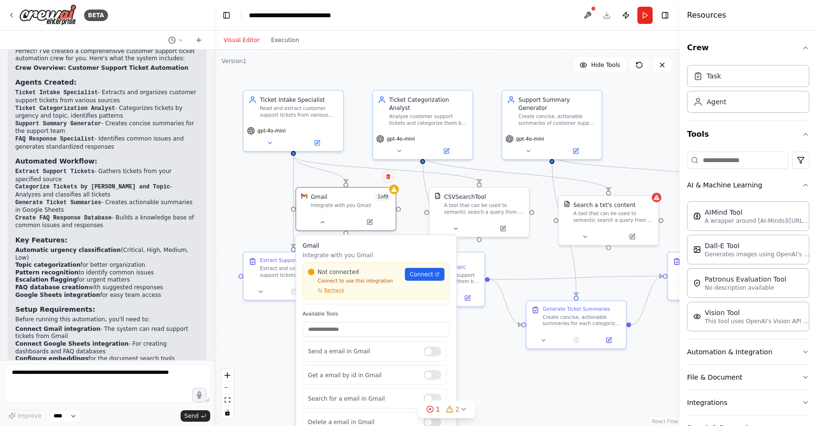
click at [390, 176] on icon at bounding box center [389, 176] width 6 height 6
click at [357, 174] on div ".deletable-edge-delete-btn { width: 20px; height: 20px; border: 0px solid #ffff…" at bounding box center [446, 238] width 465 height 376
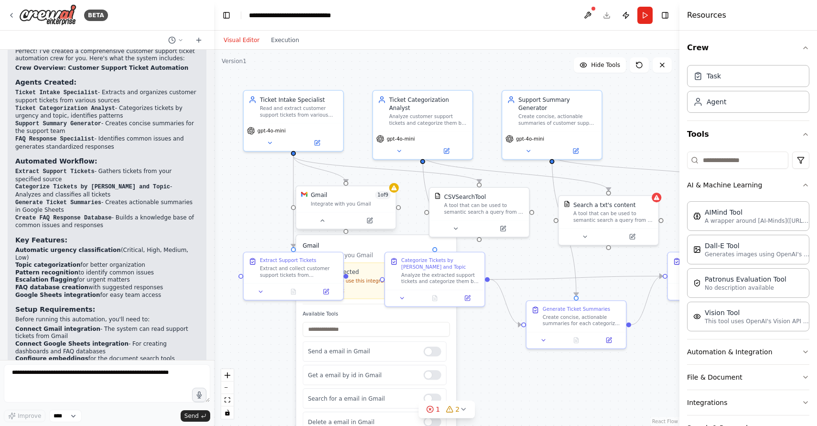
click at [376, 197] on span "1 of 9" at bounding box center [383, 195] width 16 height 8
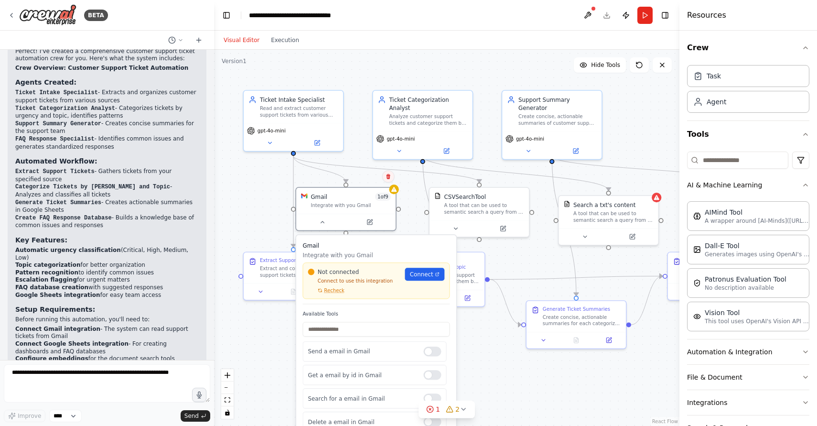
click at [389, 180] on button at bounding box center [388, 176] width 12 height 12
click at [365, 177] on button "Confirm" at bounding box center [361, 176] width 34 height 11
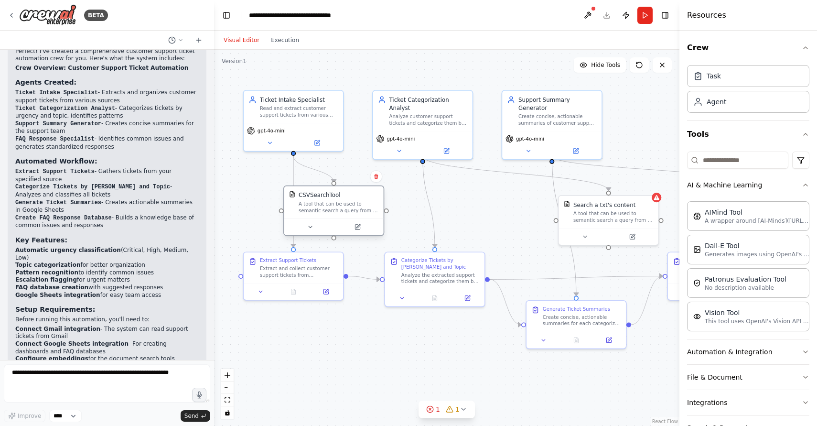
drag, startPoint x: 451, startPoint y: 205, endPoint x: 304, endPoint y: 204, distance: 146.2
click at [304, 204] on div "A tool that can be used to semantic search a query from a CSV's content." at bounding box center [339, 207] width 80 height 13
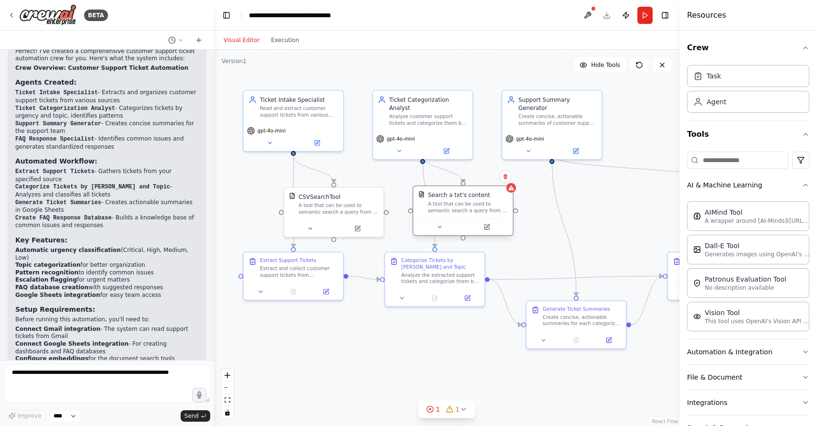
drag, startPoint x: 612, startPoint y: 214, endPoint x: 464, endPoint y: 205, distance: 148.8
click at [464, 205] on div "A tool that can be used to semantic search a query from a txt's content." at bounding box center [468, 207] width 80 height 13
click at [398, 145] on button at bounding box center [399, 149] width 46 height 10
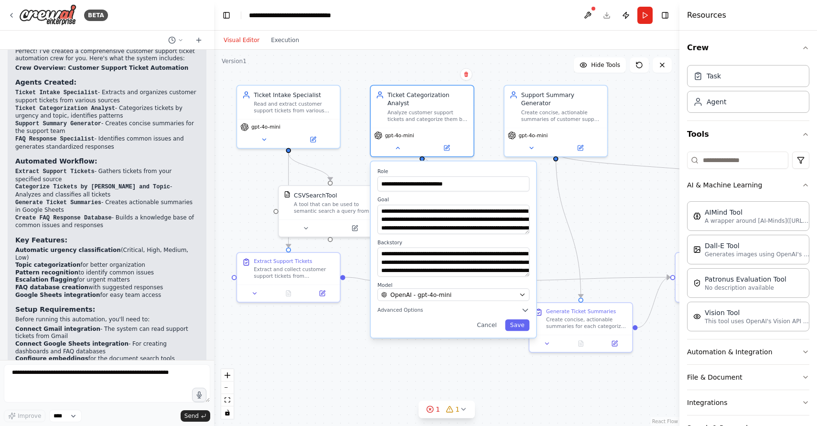
click at [417, 307] on div "**********" at bounding box center [453, 249] width 165 height 176
click at [417, 307] on span "Advanced Options" at bounding box center [401, 310] width 46 height 7
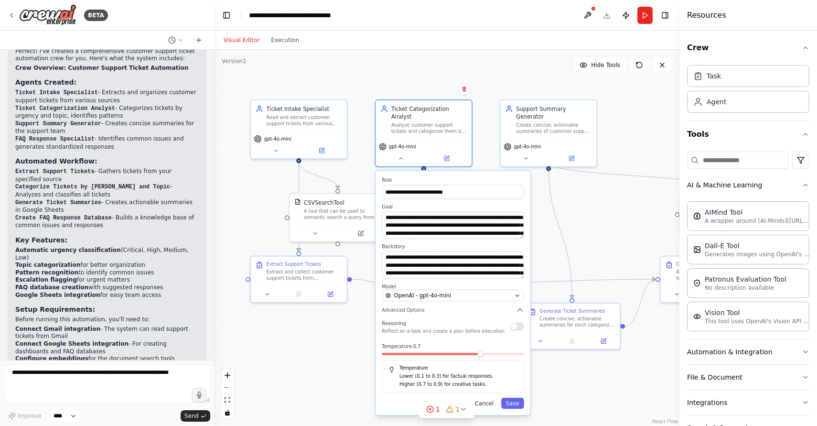
click at [489, 398] on button "Cancel" at bounding box center [484, 403] width 28 height 11
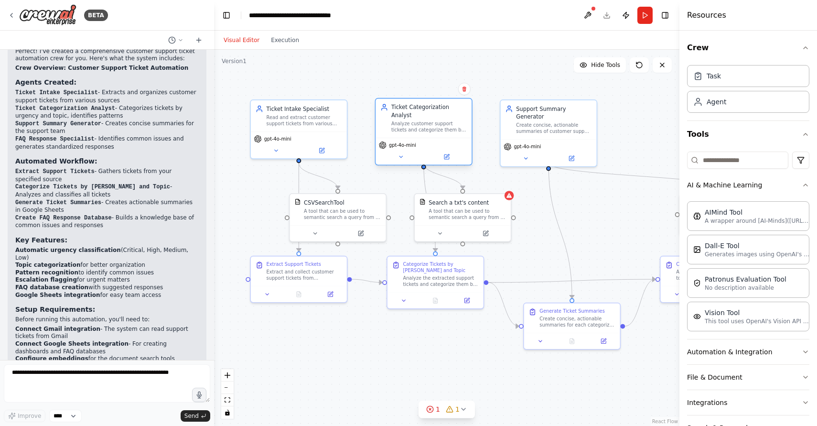
click at [446, 120] on div "Analyze customer support tickets and categorize them by urgency level (Critical…" at bounding box center [429, 126] width 76 height 12
click at [446, 138] on div "gpt-4o-mini" at bounding box center [424, 151] width 96 height 27
click at [443, 120] on div "Analyze customer support tickets and categorize them by urgency level (Critical…" at bounding box center [429, 126] width 76 height 12
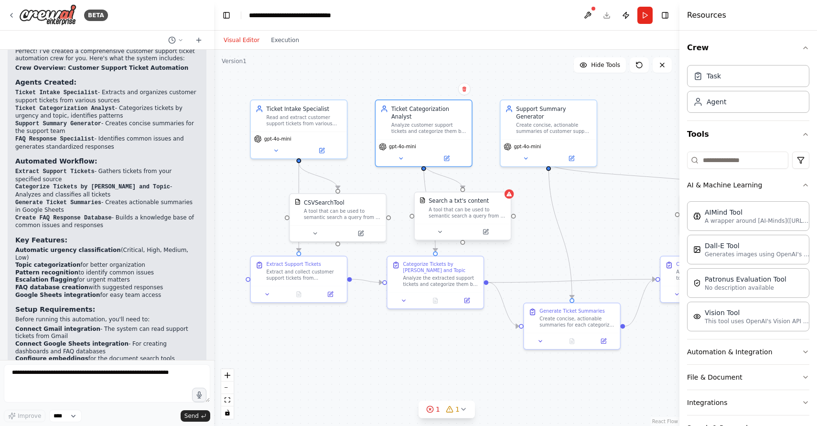
click at [460, 207] on div "A tool that can be used to semantic search a query from a txt's content." at bounding box center [467, 212] width 77 height 12
click at [504, 182] on icon at bounding box center [504, 183] width 6 height 6
click at [470, 181] on button "Confirm" at bounding box center [476, 182] width 34 height 11
drag, startPoint x: 424, startPoint y: 163, endPoint x: 418, endPoint y: 168, distance: 7.8
click at [418, 168] on div ".deletable-edge-delete-btn { width: 20px; height: 20px; border: 0px solid #ffff…" at bounding box center [446, 238] width 465 height 376
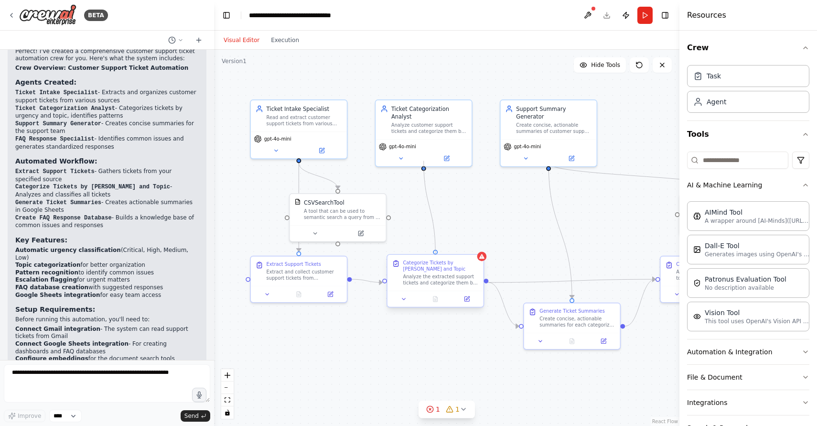
drag, startPoint x: 424, startPoint y: 158, endPoint x: 436, endPoint y: 254, distance: 96.8
click at [436, 255] on div "Ticket Intake Specialist Read and extract customer support tickets from various…" at bounding box center [401, 213] width 380 height 307
click at [437, 255] on div "Categorize Tickets by Urgency and Topic Analyze the extracted support tickets a…" at bounding box center [436, 273] width 96 height 36
drag, startPoint x: 390, startPoint y: 216, endPoint x: 421, endPoint y: 159, distance: 64.6
click at [421, 159] on div "Ticket Intake Specialist Read and extract customer support tickets from various…" at bounding box center [401, 213] width 380 height 307
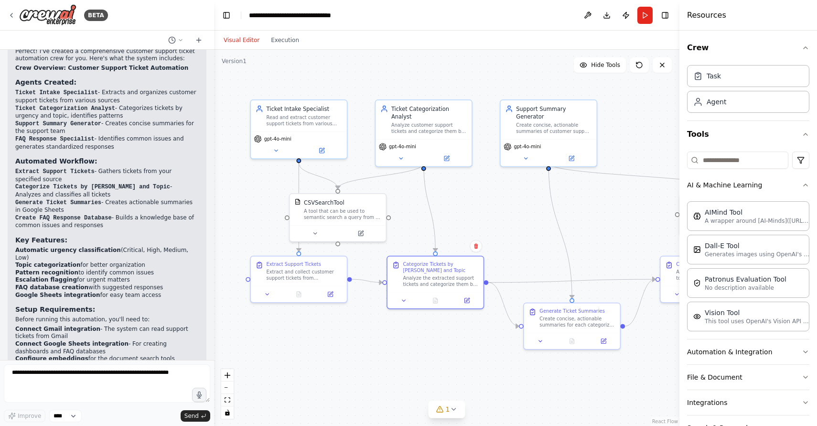
click at [420, 203] on div ".deletable-edge-delete-btn { width: 20px; height: 20px; border: 0px solid #ffff…" at bounding box center [446, 238] width 465 height 376
click at [643, 23] on button "Run" at bounding box center [644, 15] width 15 height 17
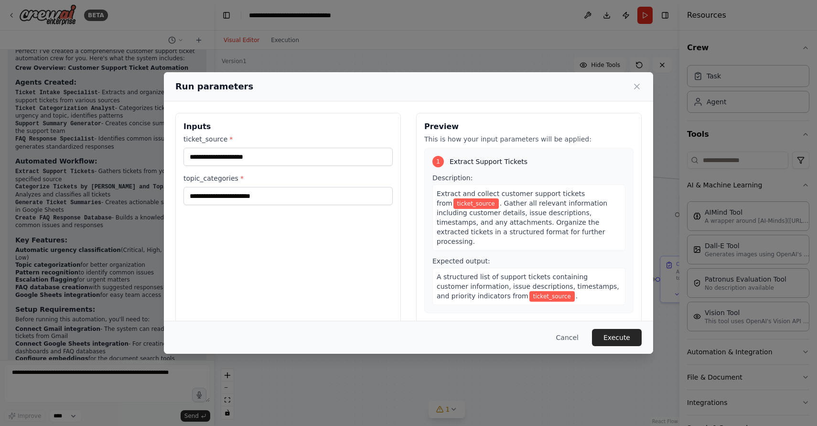
click at [453, 205] on span "ticket_source" at bounding box center [475, 203] width 45 height 11
click at [285, 160] on input "ticket_source *" at bounding box center [287, 157] width 209 height 18
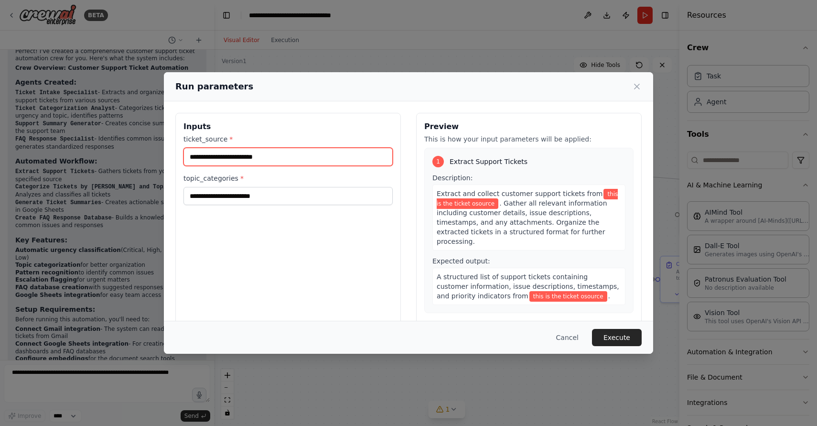
scroll to position [4, 0]
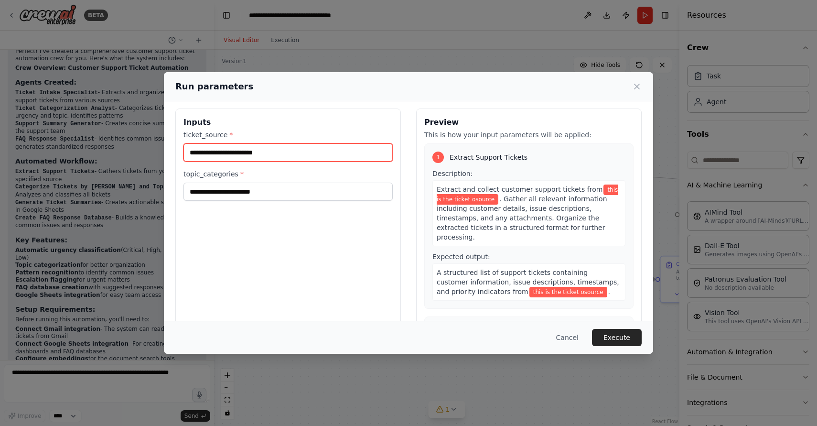
type input "**********"
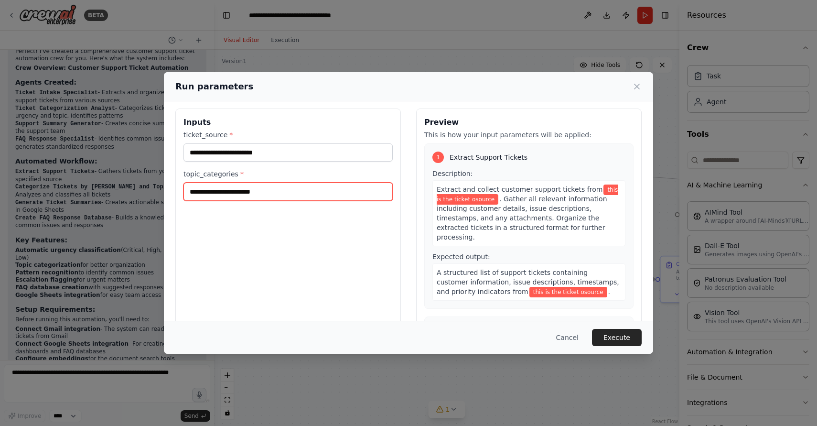
click at [294, 194] on input "topic_categories *" at bounding box center [287, 192] width 209 height 18
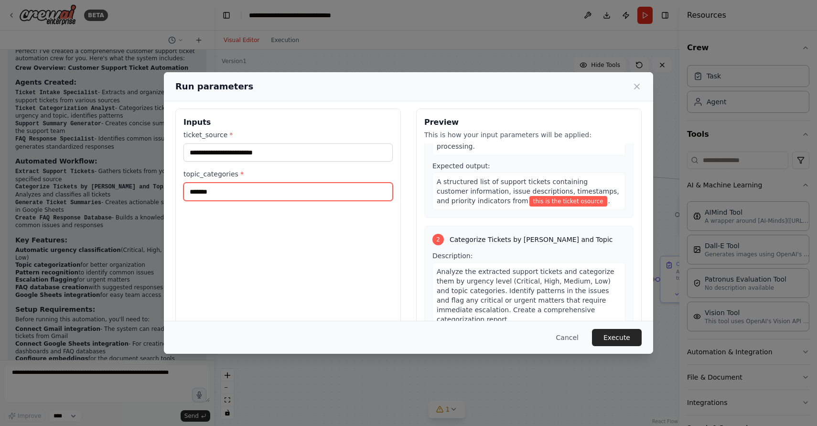
scroll to position [115, 0]
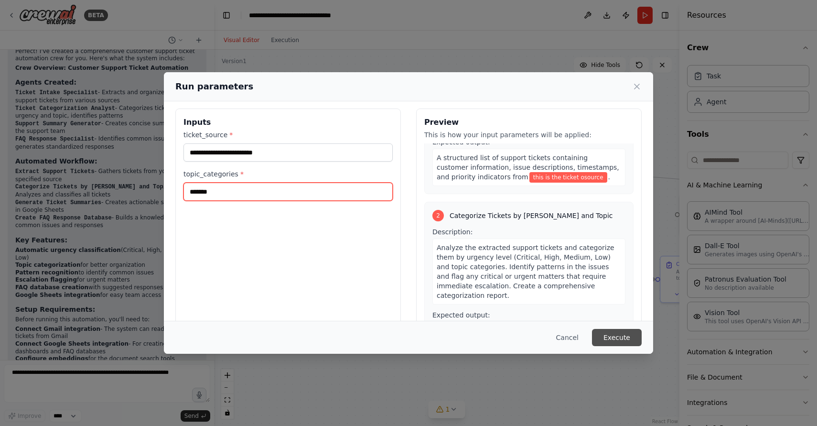
type input "*******"
click at [610, 342] on button "Execute" at bounding box center [617, 337] width 50 height 17
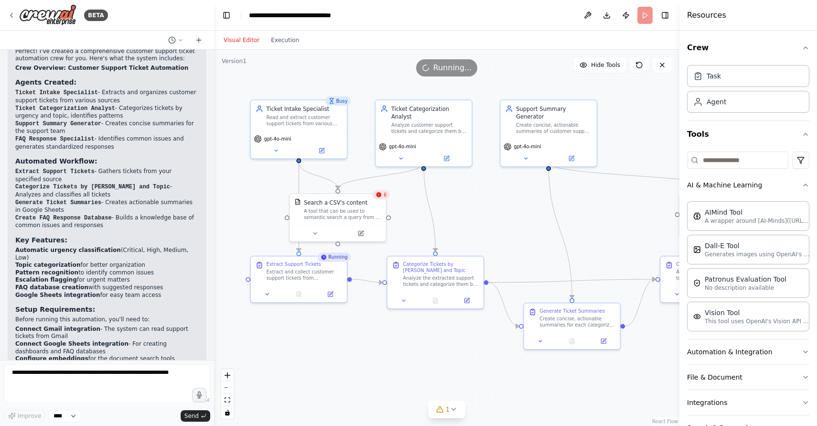
click at [381, 195] on icon at bounding box center [379, 194] width 5 height 5
click at [418, 215] on div ".deletable-edge-delete-btn { width: 20px; height: 20px; border: 0px solid #ffff…" at bounding box center [446, 238] width 465 height 376
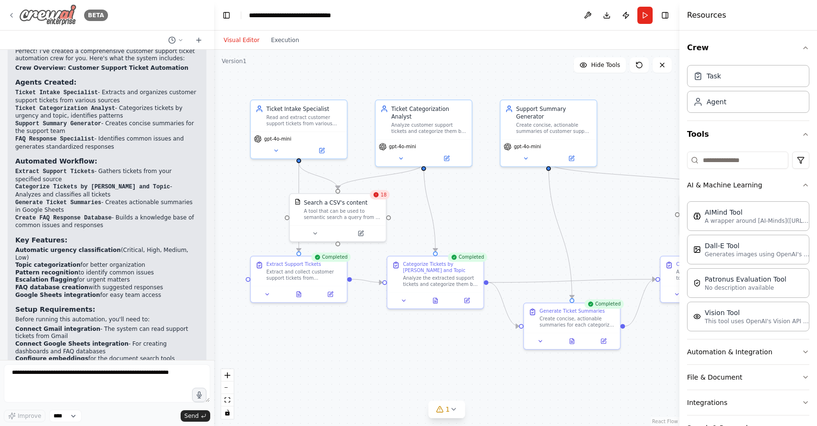
click at [15, 19] on div "BETA" at bounding box center [58, 15] width 100 height 22
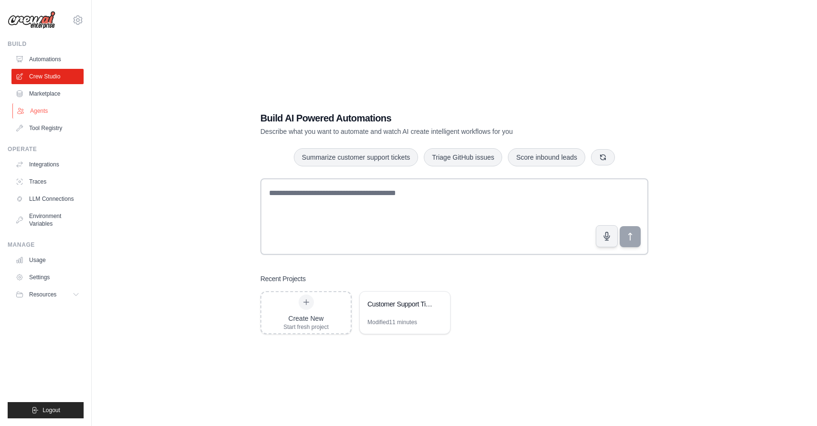
click at [43, 110] on link "Agents" at bounding box center [48, 110] width 72 height 15
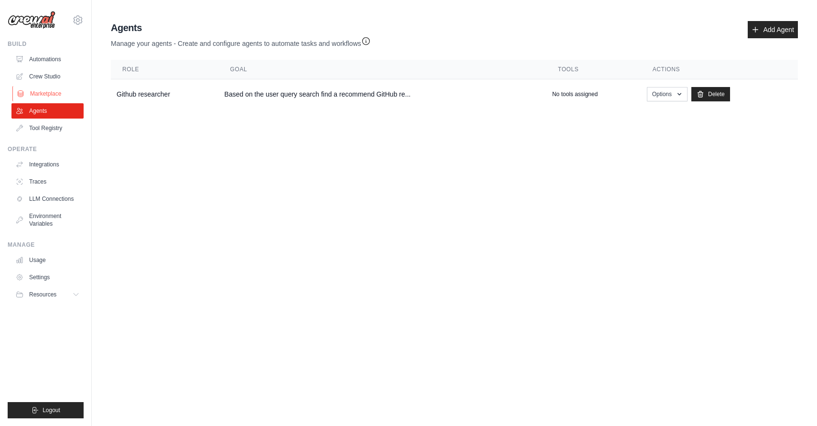
click at [46, 93] on link "Marketplace" at bounding box center [48, 93] width 72 height 15
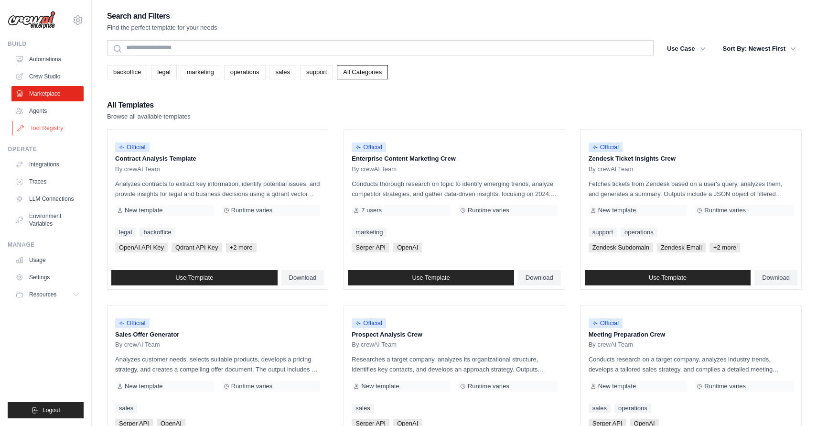
click at [45, 122] on link "Tool Registry" at bounding box center [48, 127] width 72 height 15
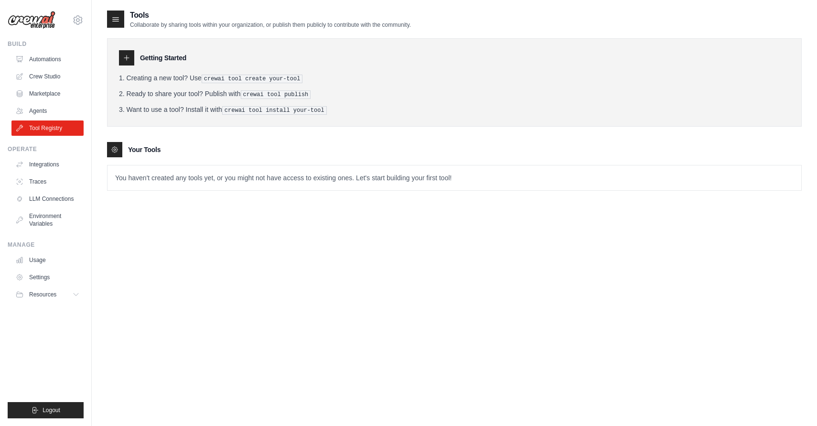
click at [119, 61] on div at bounding box center [126, 57] width 15 height 15
click at [126, 59] on icon at bounding box center [127, 58] width 8 height 8
click at [55, 60] on link "Automations" at bounding box center [48, 59] width 72 height 15
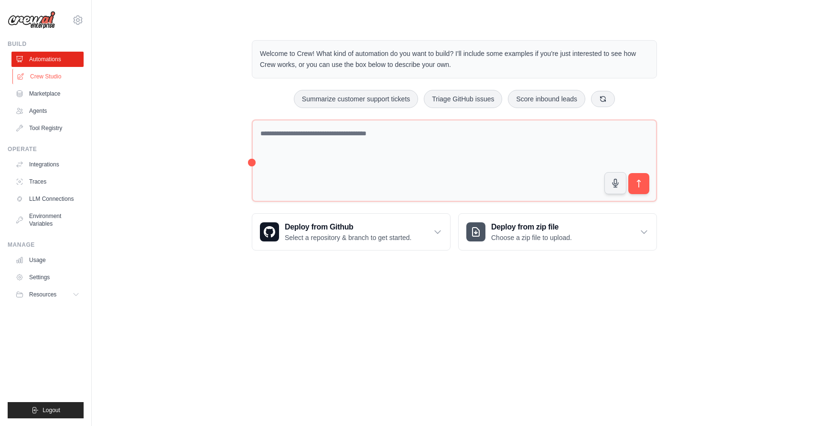
click at [55, 76] on link "Crew Studio" at bounding box center [48, 76] width 72 height 15
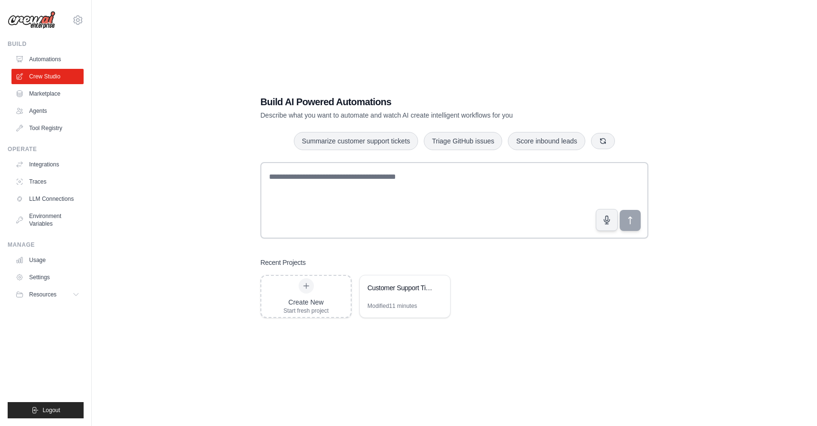
scroll to position [19, 0]
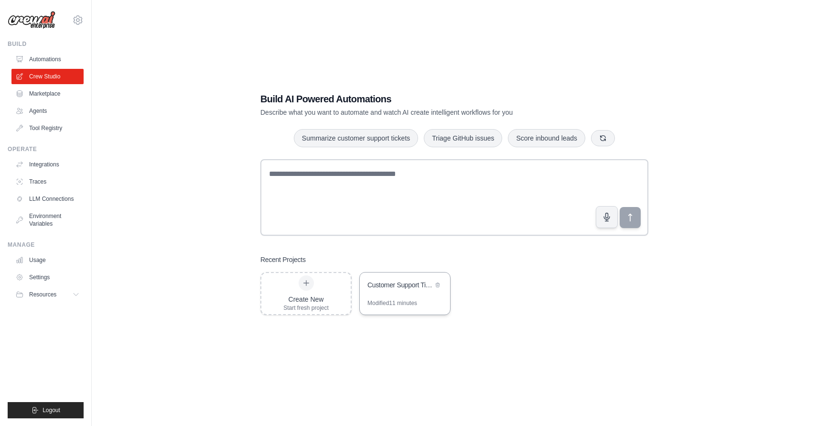
click at [405, 290] on div "Customer Support Ticket Automation" at bounding box center [399, 285] width 65 height 11
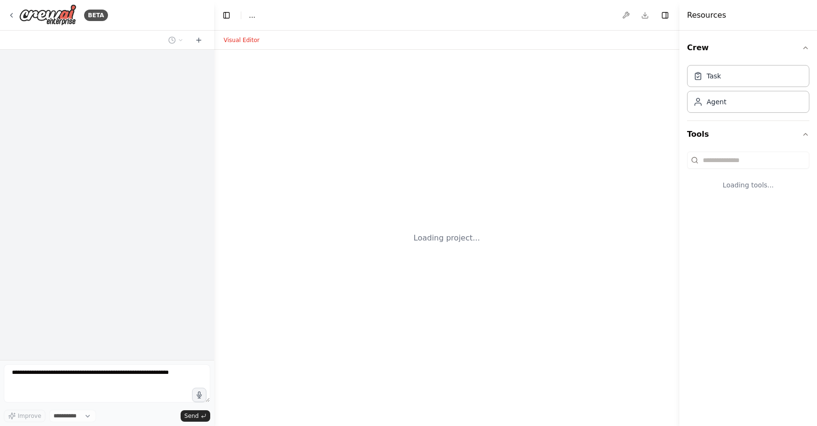
select select "****"
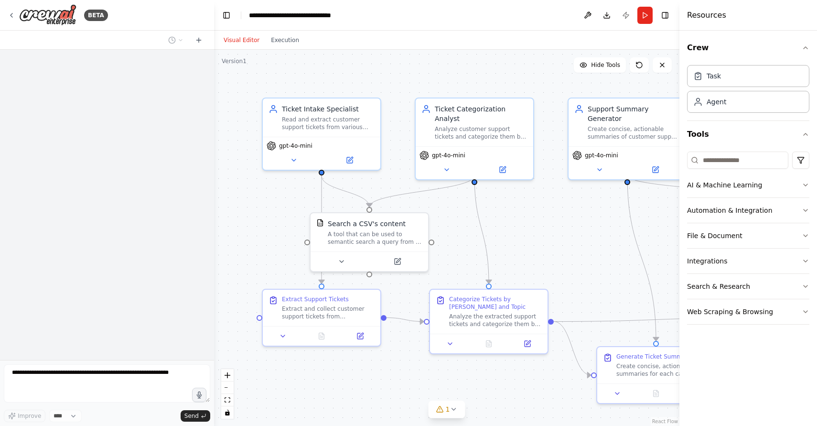
scroll to position [862, 0]
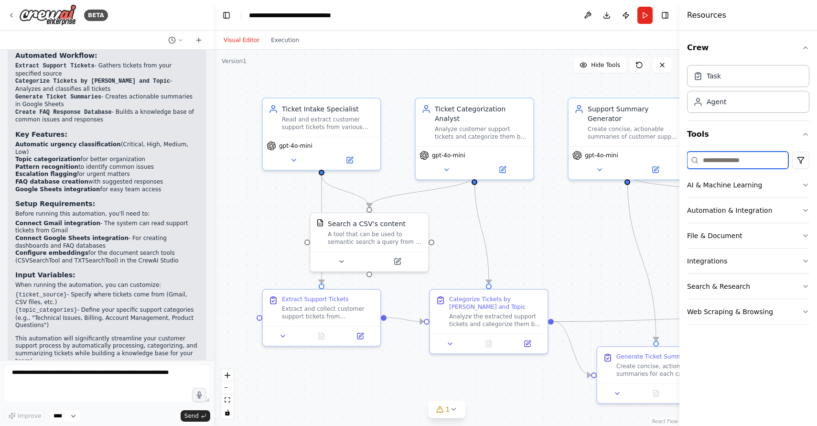
click at [739, 162] on input at bounding box center [737, 159] width 101 height 17
type input "*****"
click at [749, 258] on button "Integrations" at bounding box center [748, 260] width 122 height 25
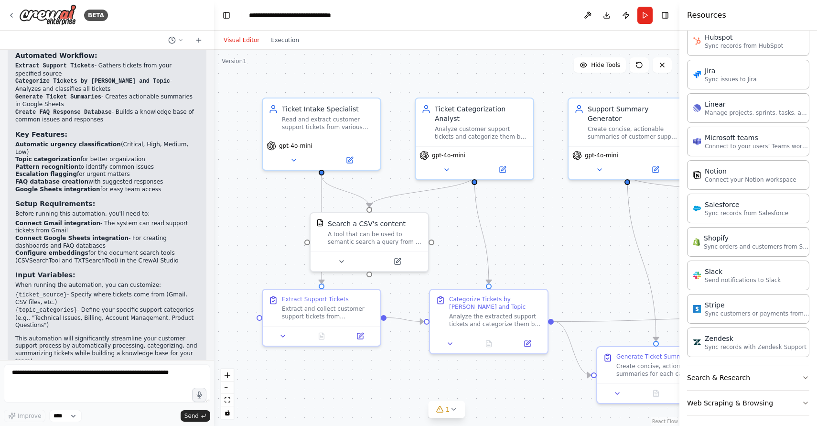
scroll to position [552, 0]
click at [753, 269] on div "Slack" at bounding box center [743, 271] width 76 height 10
click at [733, 272] on div "Slack" at bounding box center [743, 271] width 76 height 10
click at [568, 218] on div ".deletable-edge-delete-btn { width: 20px; height: 20px; border: 0px solid #ffff…" at bounding box center [446, 238] width 465 height 376
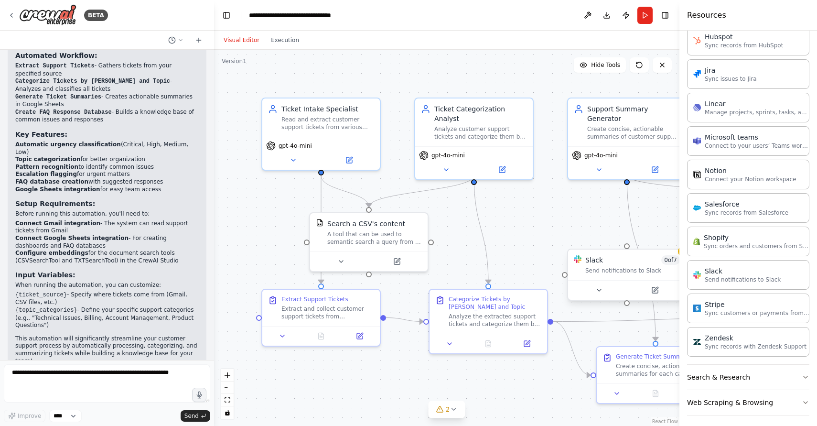
click at [596, 257] on div "Slack" at bounding box center [594, 260] width 18 height 10
